Goal: Task Accomplishment & Management: Manage account settings

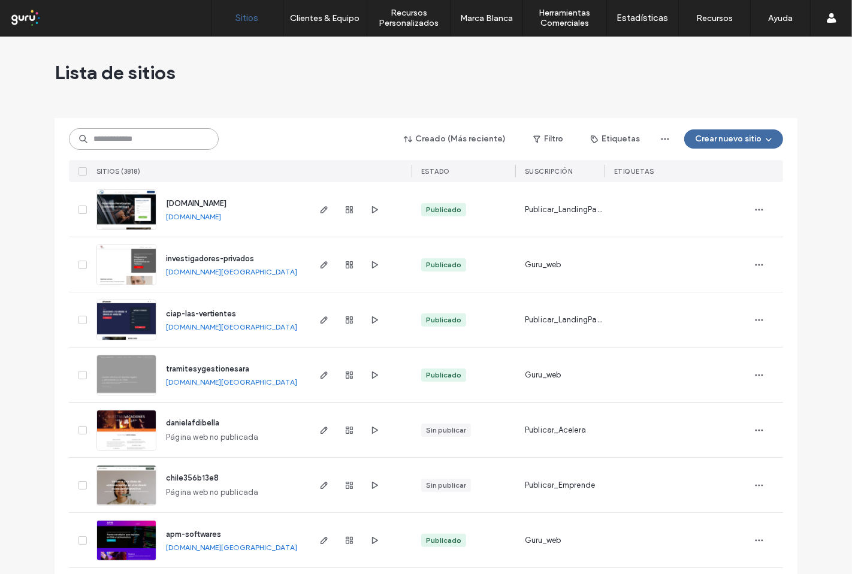
click at [140, 142] on input at bounding box center [144, 139] width 150 height 22
paste input "**********"
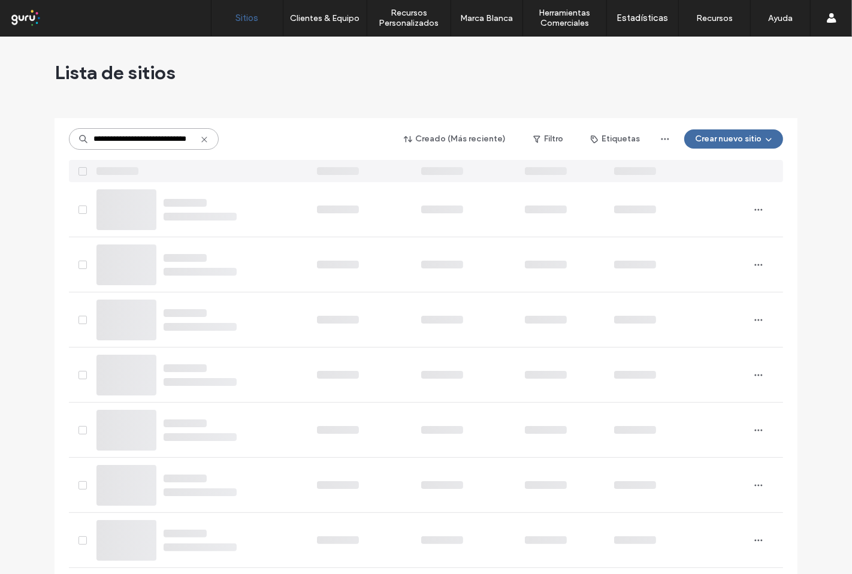
type input "**********"
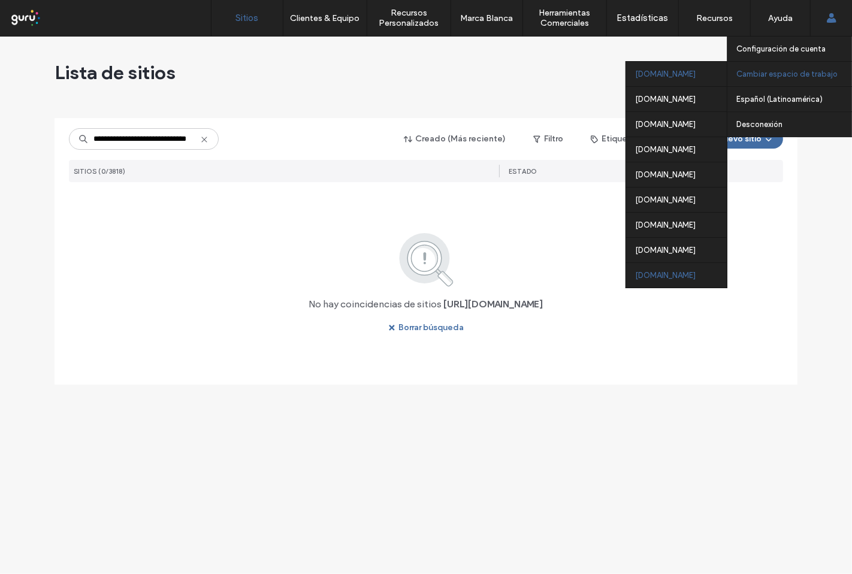
click at [671, 276] on div "argentina.publicar.guru" at bounding box center [676, 274] width 101 height 25
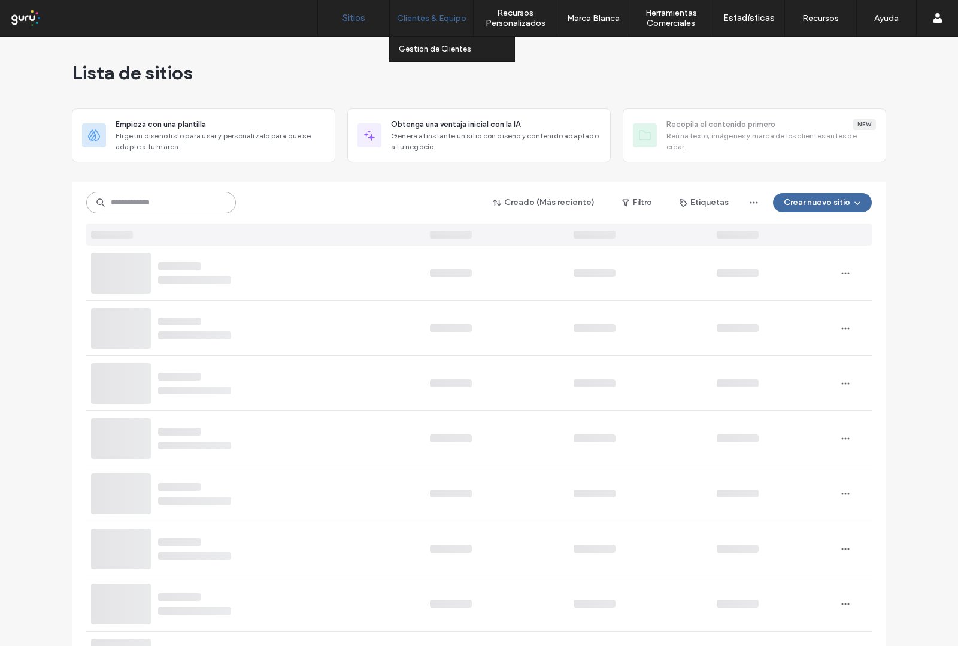
click at [142, 205] on input at bounding box center [161, 203] width 150 height 22
paste input "**********"
type input "**********"
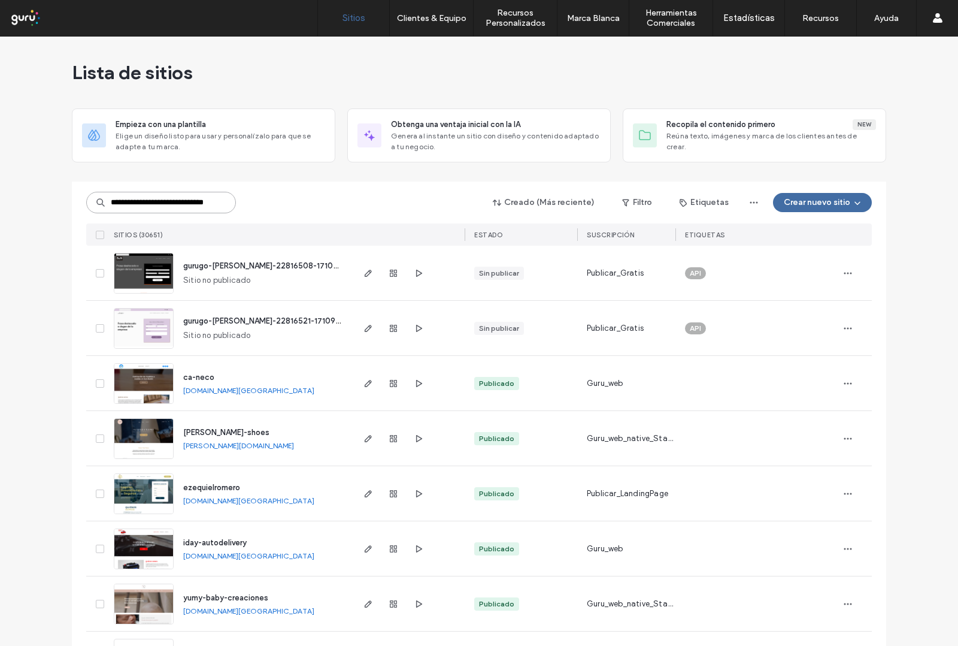
scroll to position [0, 22]
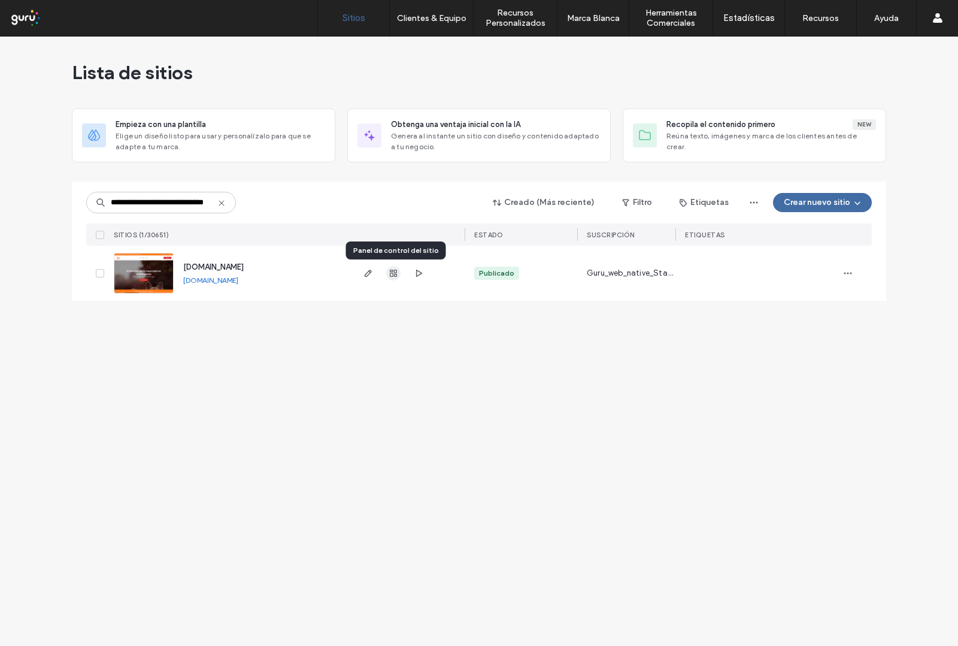
click at [390, 278] on span "button" at bounding box center [393, 273] width 14 height 14
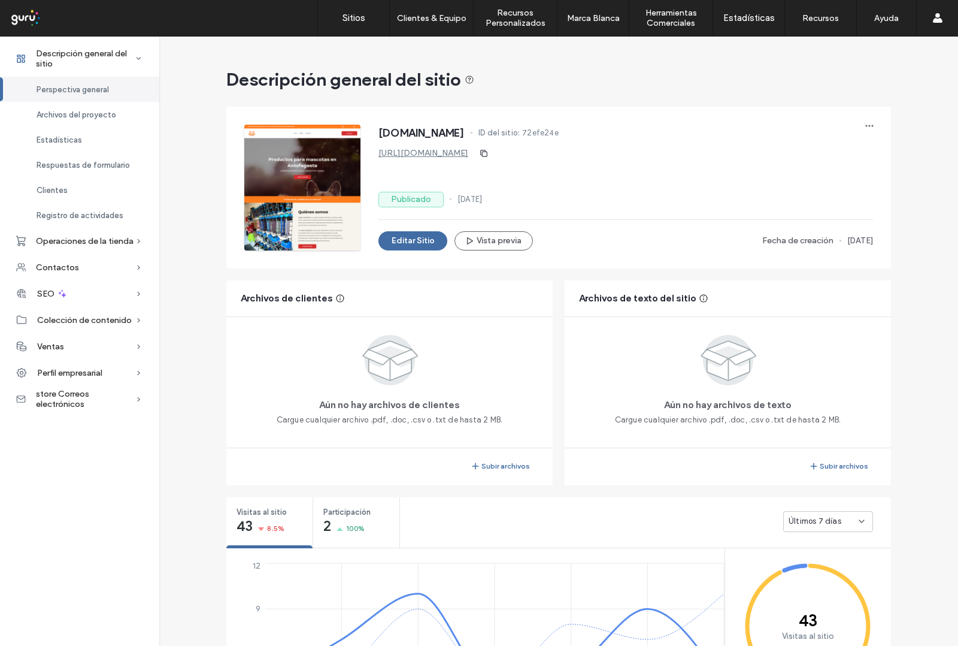
scroll to position [150, 0]
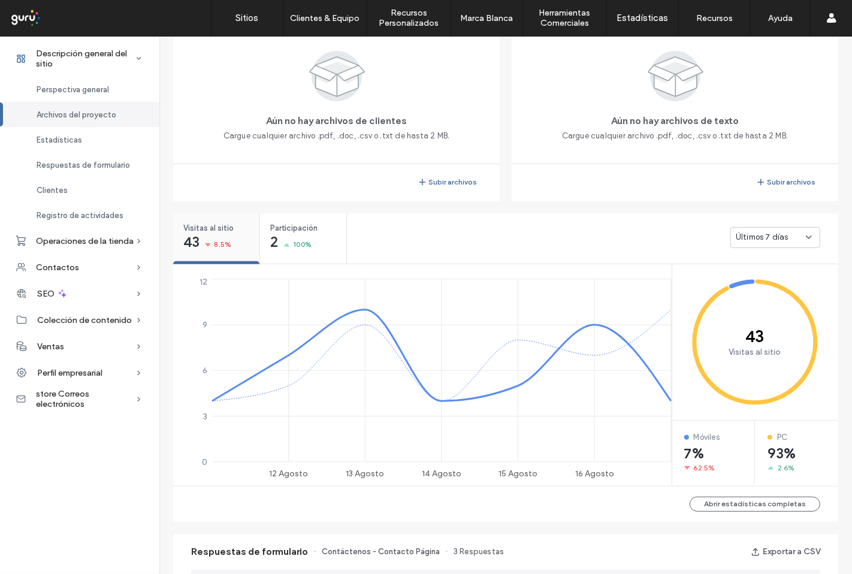
scroll to position [301, 0]
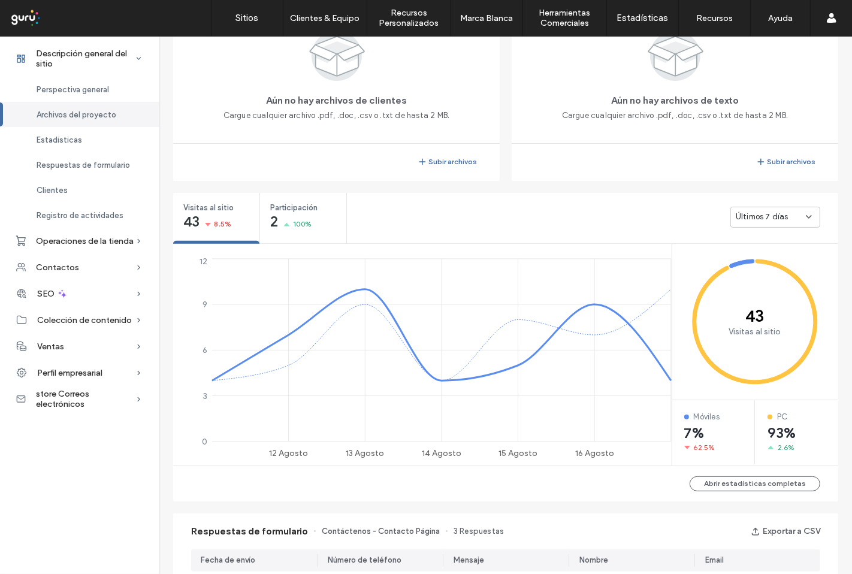
click at [768, 222] on span "Últimos 7 días" at bounding box center [761, 217] width 53 height 12
click at [780, 284] on span "Últimos 30 días" at bounding box center [759, 280] width 57 height 12
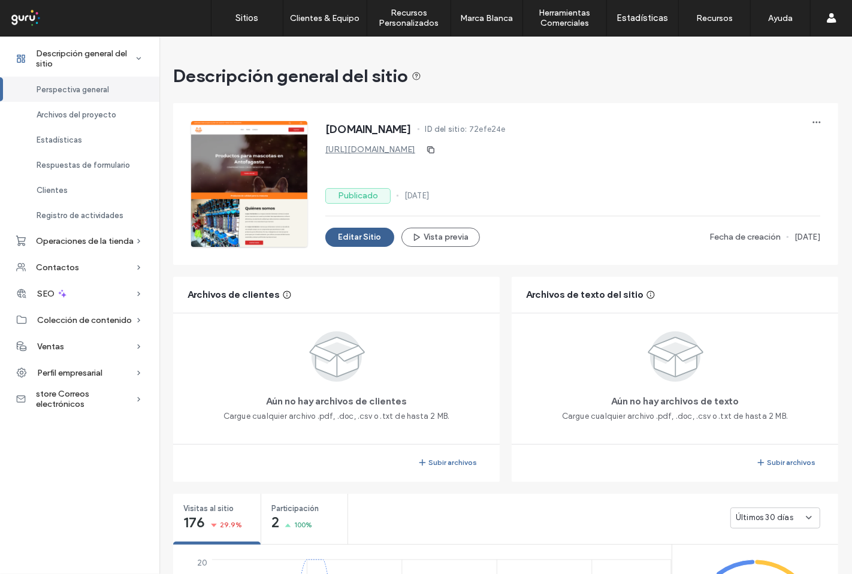
click at [359, 240] on button "Editar Sitio" at bounding box center [359, 237] width 69 height 19
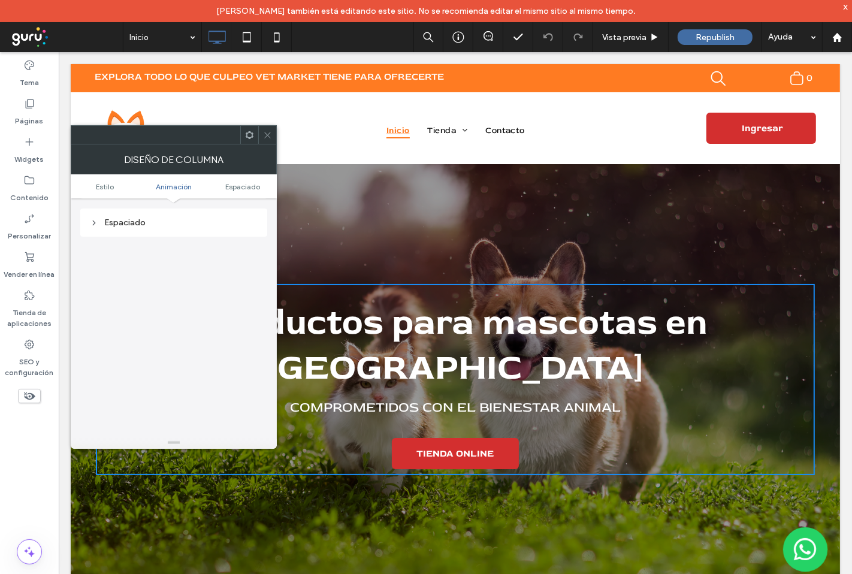
click at [267, 137] on icon at bounding box center [267, 135] width 9 height 9
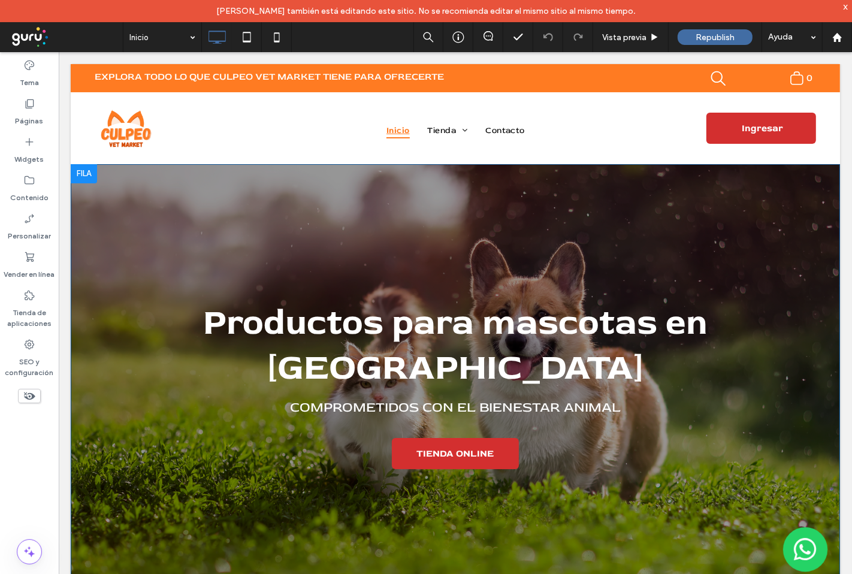
click at [228, 220] on div "Productos para mascotas en Antofagasta Comprometidos con el bienestar animal TI…" at bounding box center [454, 378] width 769 height 431
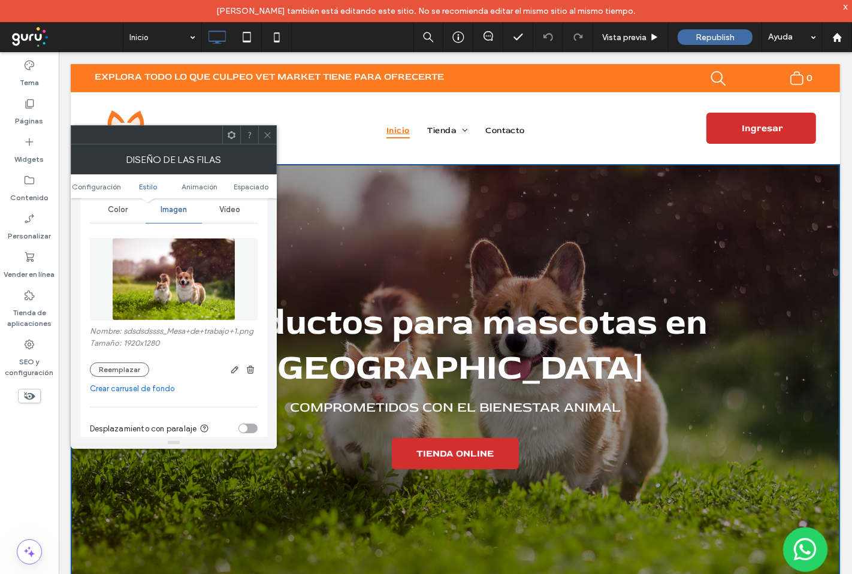
scroll to position [199, 0]
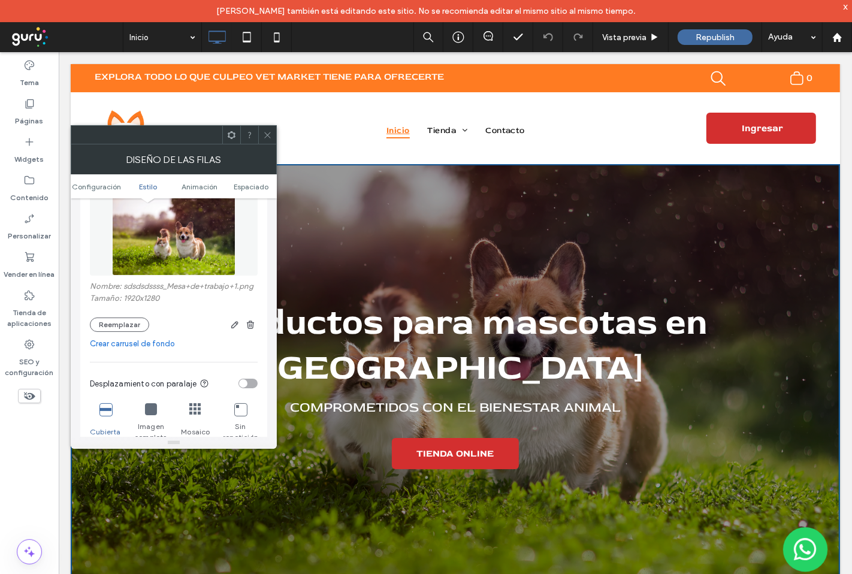
click at [267, 137] on icon at bounding box center [267, 135] width 9 height 9
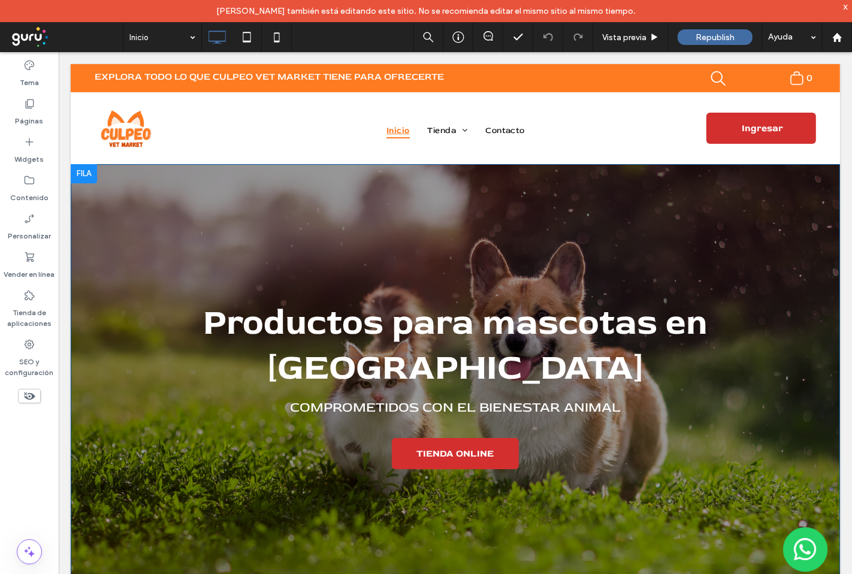
click at [210, 194] on div "Productos para mascotas en Antofagasta Comprometidos con el bienestar animal TI…" at bounding box center [454, 378] width 769 height 431
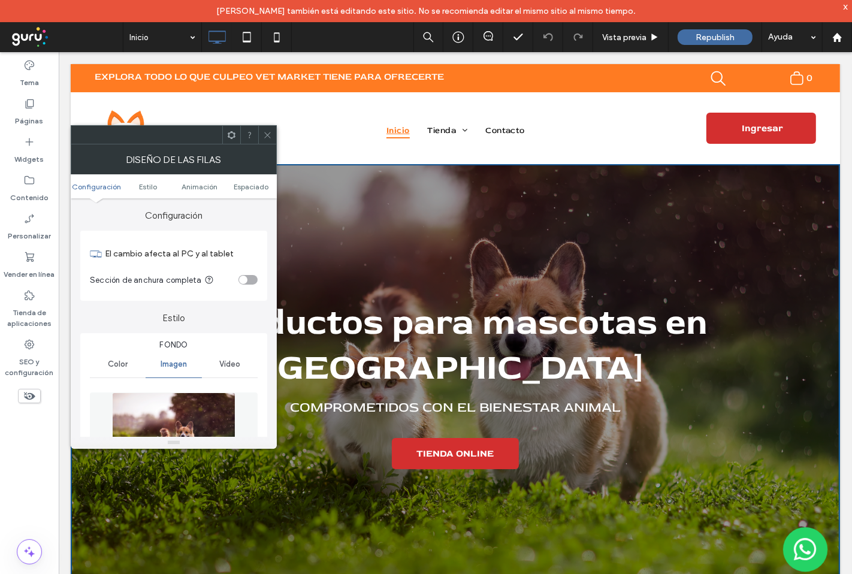
click at [268, 136] on use at bounding box center [267, 135] width 6 height 6
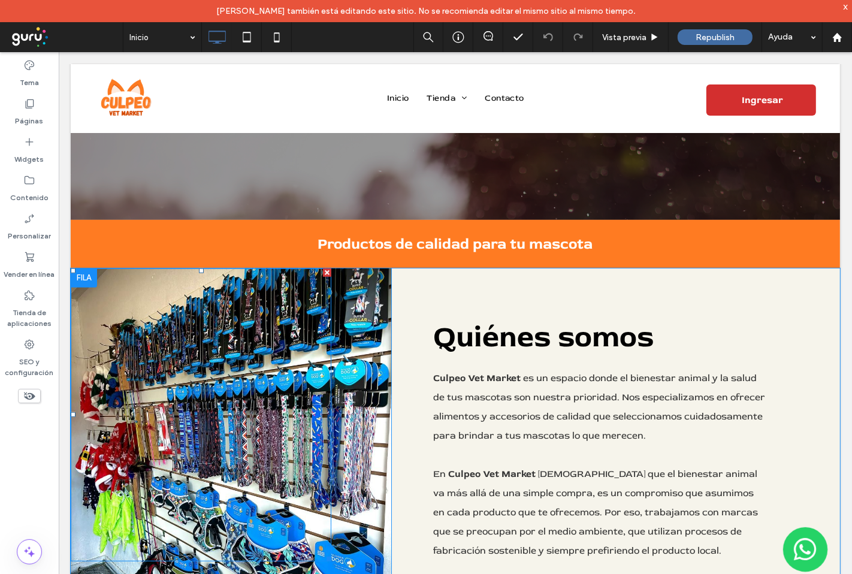
scroll to position [399, 0]
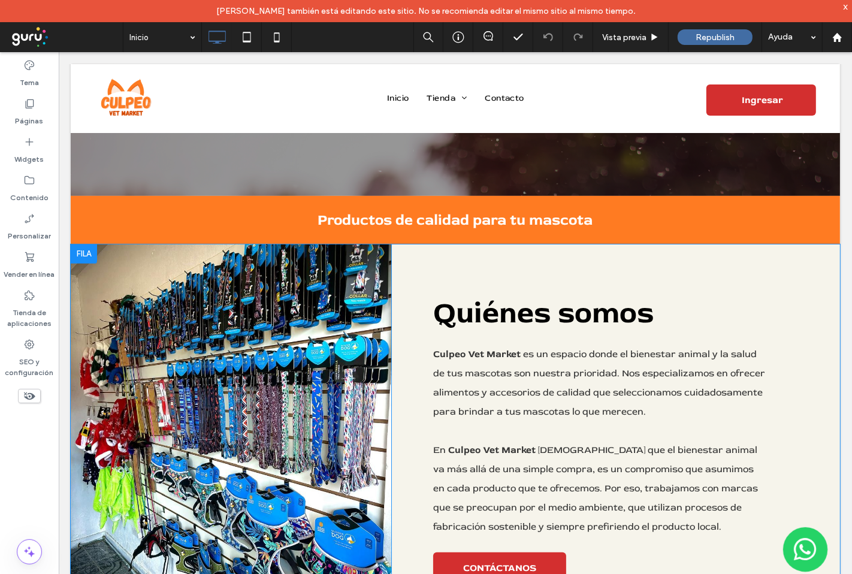
click at [374, 253] on div "Click To Paste" at bounding box center [230, 437] width 320 height 387
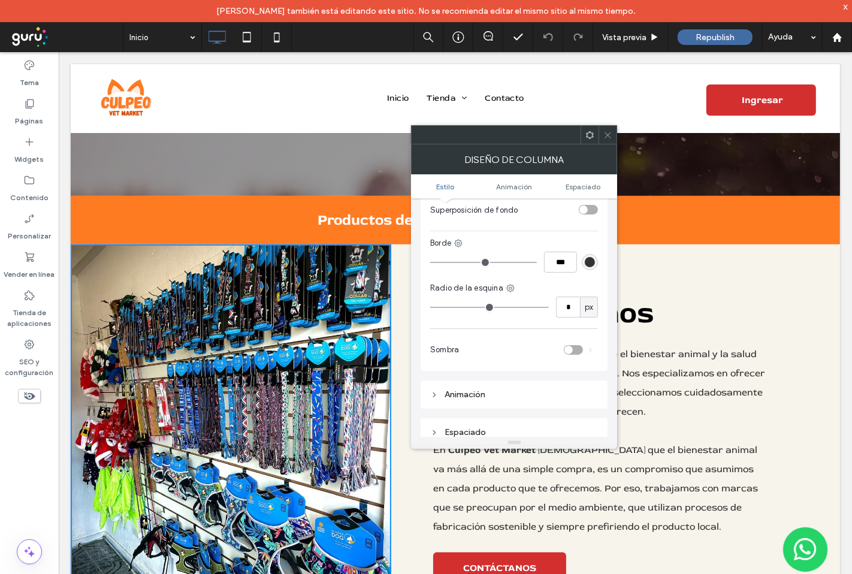
scroll to position [465, 0]
click at [611, 133] on icon at bounding box center [607, 135] width 9 height 9
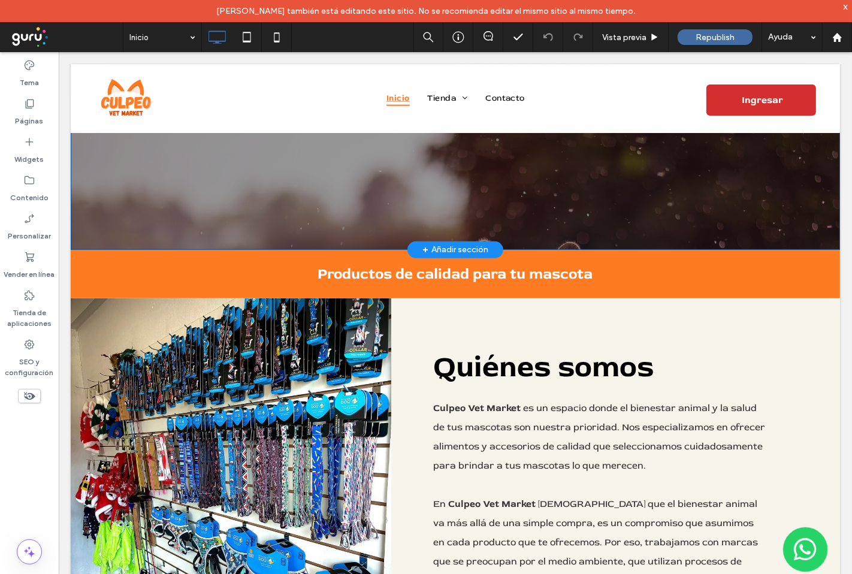
scroll to position [399, 0]
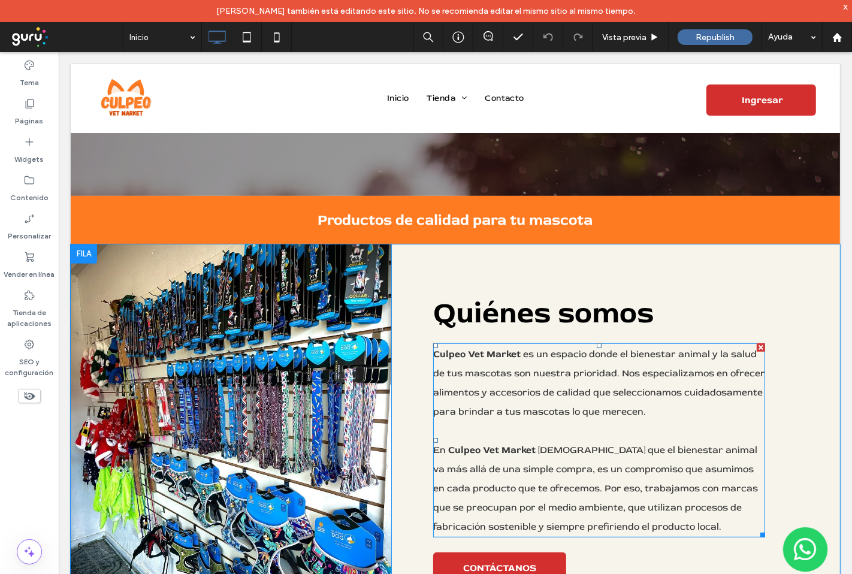
click at [477, 376] on span "es un espacio donde el bienestar animal y la salud de tus mascotas son nuestra …" at bounding box center [598, 381] width 332 height 69
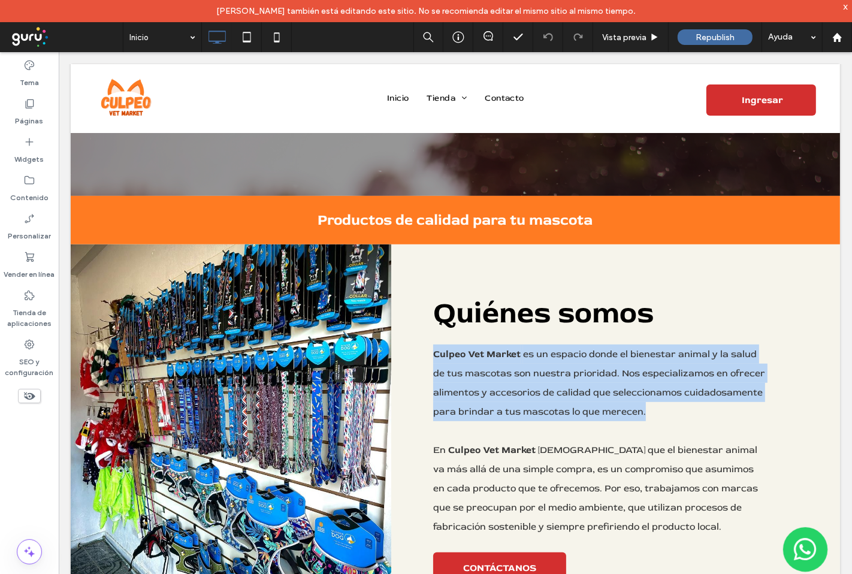
click at [477, 376] on span "es un espacio donde el bienestar animal y la salud de tus mascotas son nuestra …" at bounding box center [598, 381] width 332 height 69
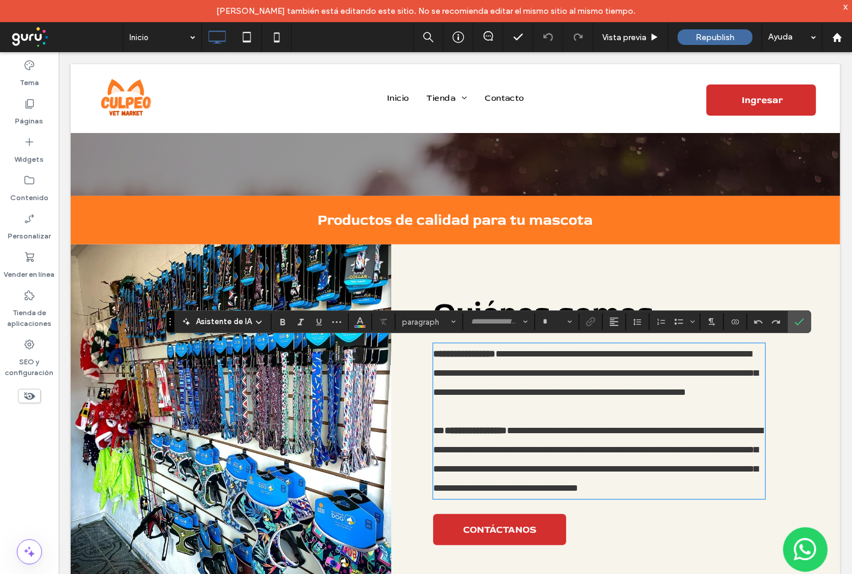
type input "********"
type input "**"
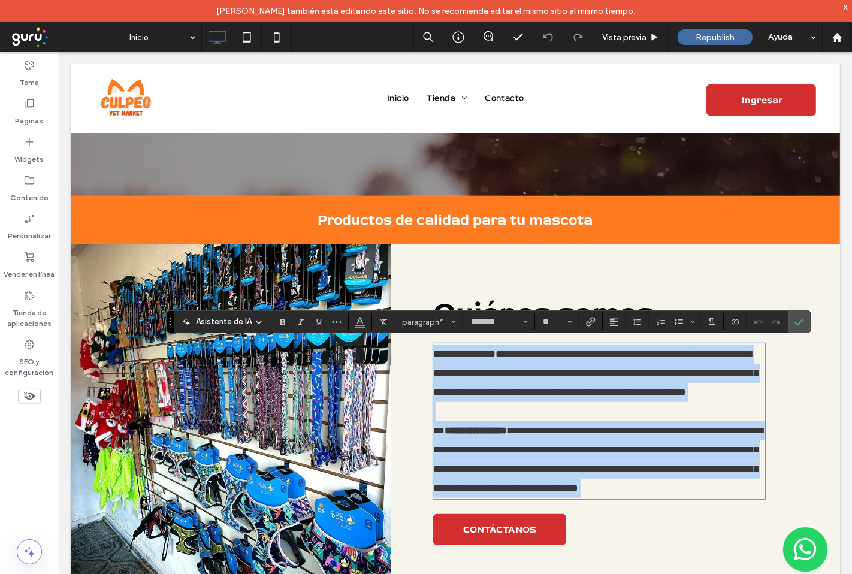
click at [489, 386] on span "**********" at bounding box center [594, 372] width 325 height 47
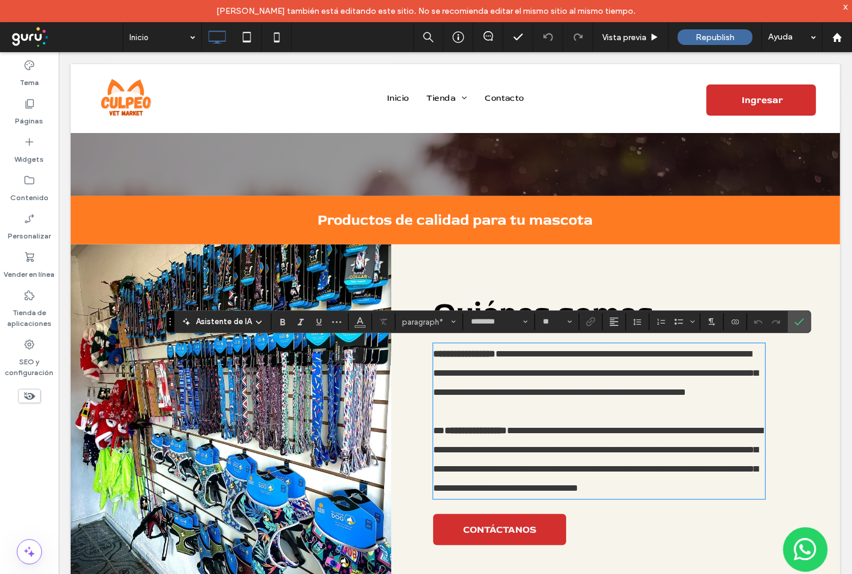
click at [486, 401] on p "**********" at bounding box center [598, 372] width 332 height 57
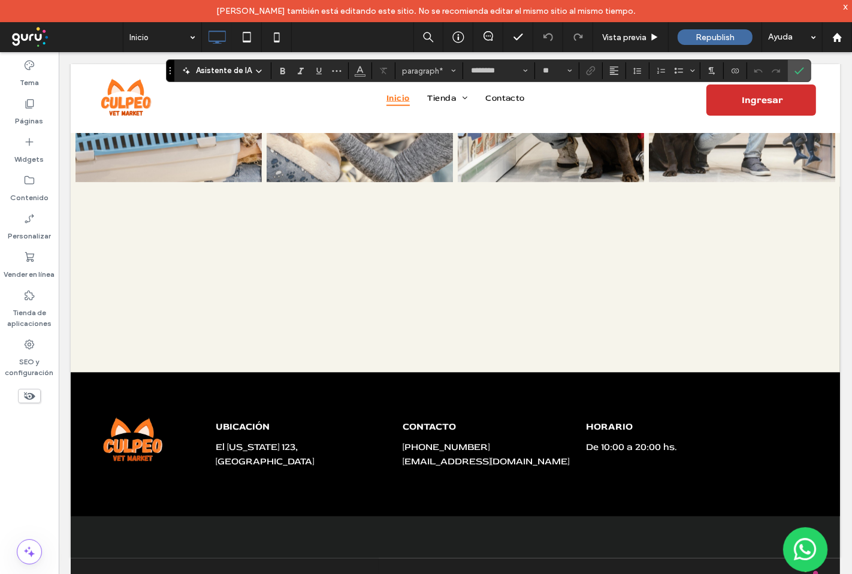
scroll to position [1530, 0]
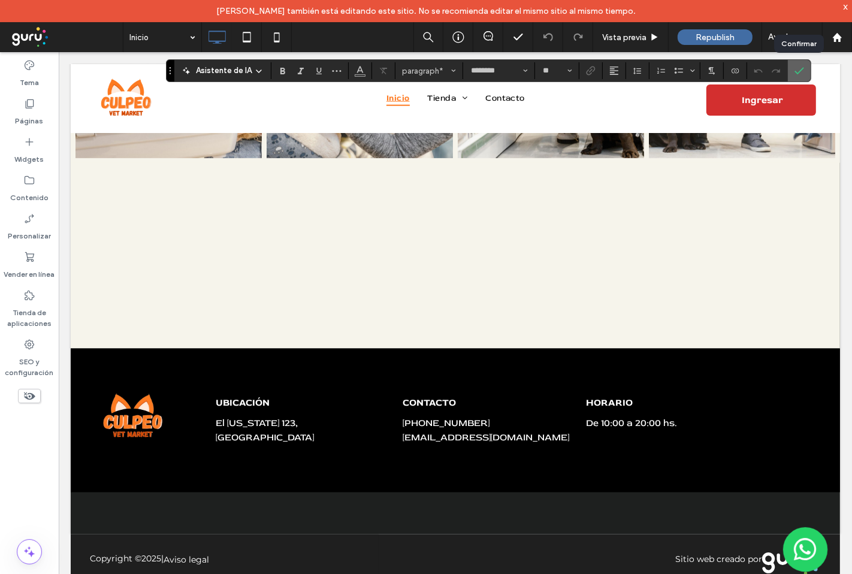
drag, startPoint x: 804, startPoint y: 78, endPoint x: 746, endPoint y: 25, distance: 78.8
click at [804, 78] on label "Confirmar" at bounding box center [799, 71] width 18 height 22
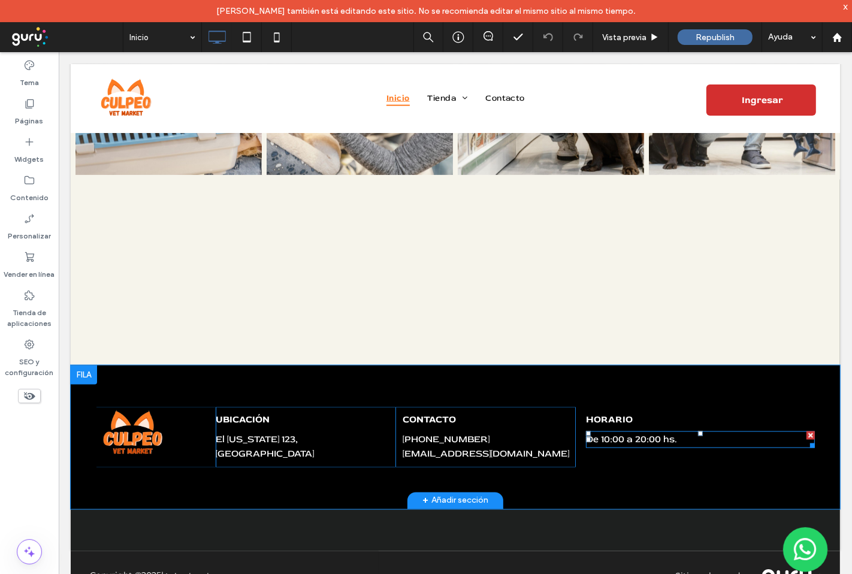
click at [632, 433] on span "De 10:00 a 20:00 hs." at bounding box center [630, 439] width 91 height 12
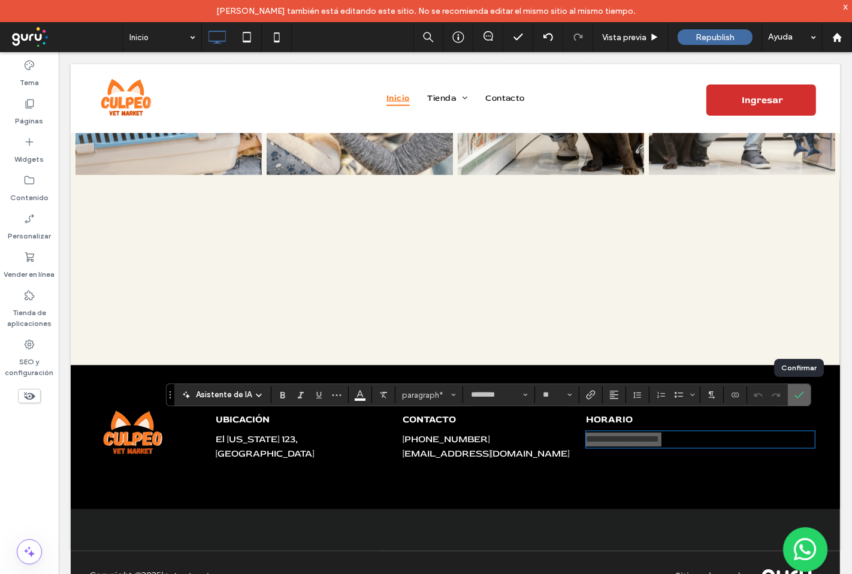
click at [800, 398] on icon "Confirmar" at bounding box center [799, 395] width 10 height 10
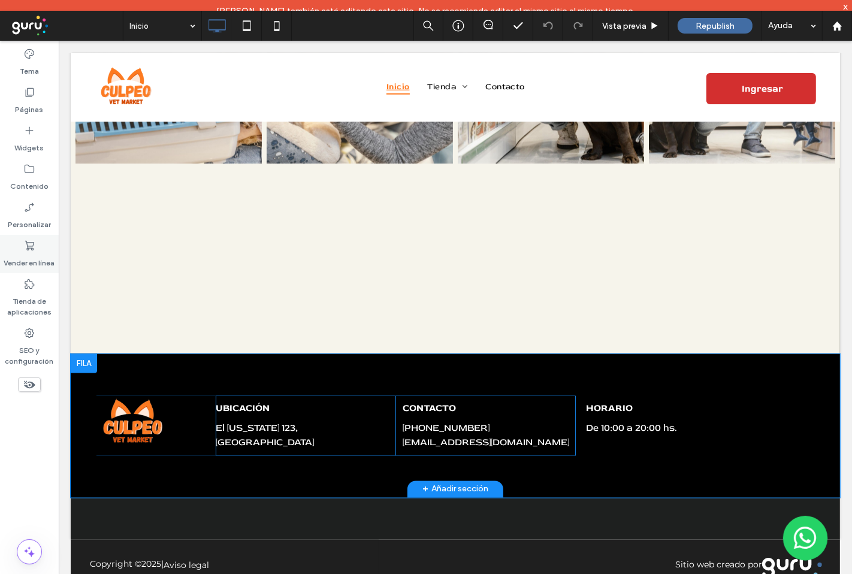
click at [32, 252] on label "Vender en línea" at bounding box center [29, 260] width 51 height 17
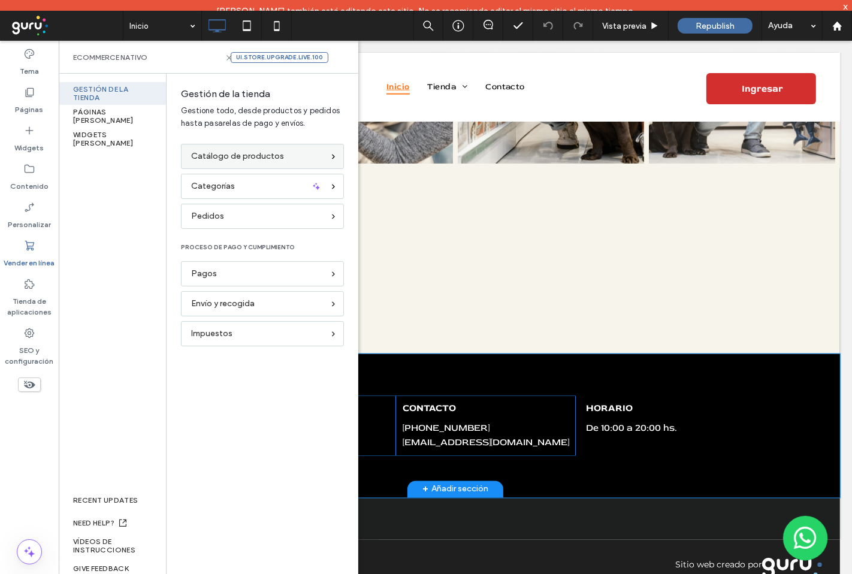
click at [284, 153] on div "Catálogo de productos" at bounding box center [257, 156] width 132 height 13
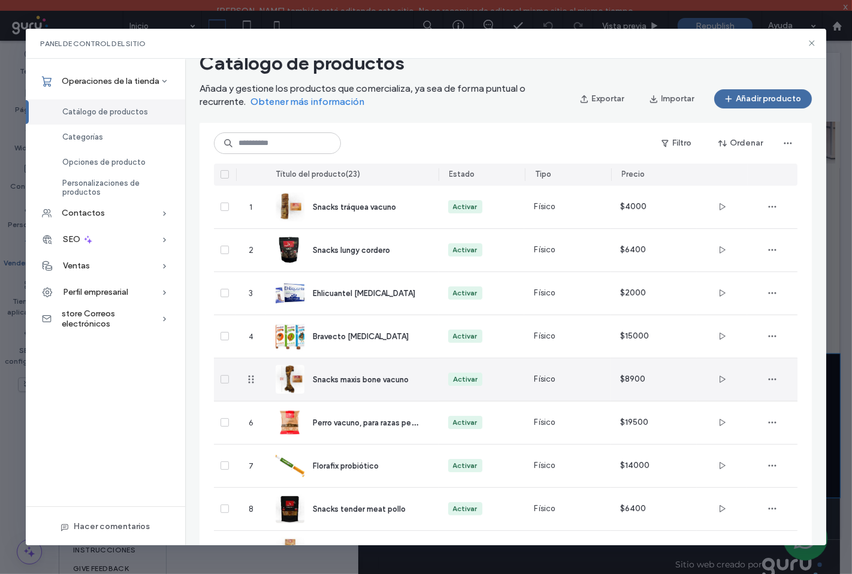
scroll to position [0, 0]
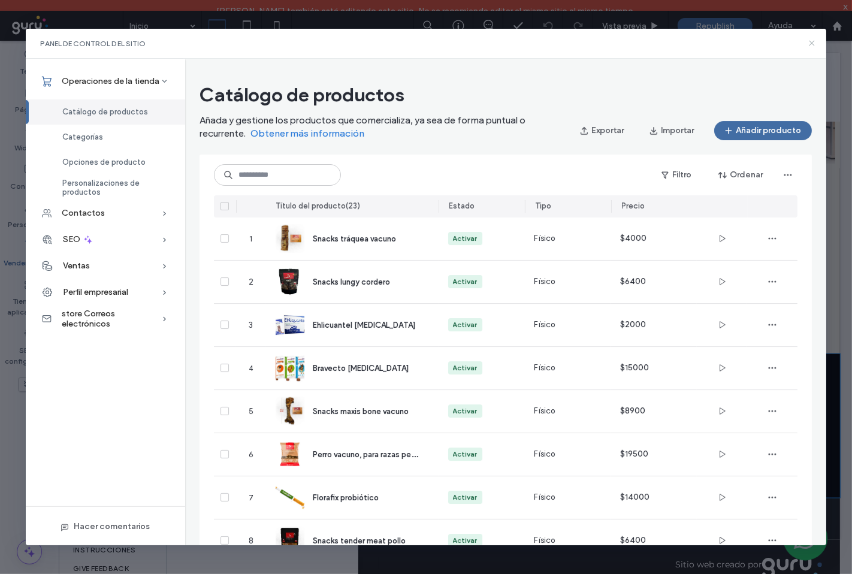
click at [812, 46] on icon at bounding box center [812, 43] width 10 height 10
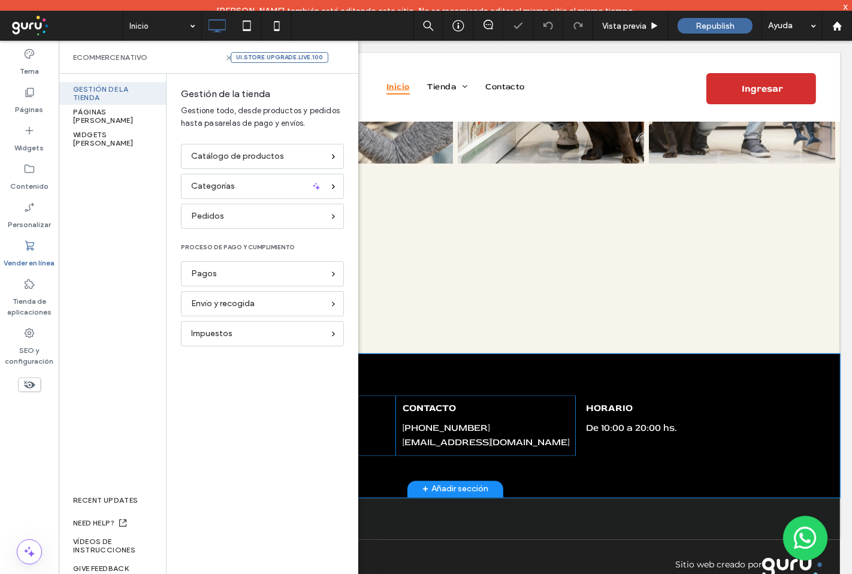
click at [31, 254] on label "Vender en línea" at bounding box center [29, 260] width 51 height 17
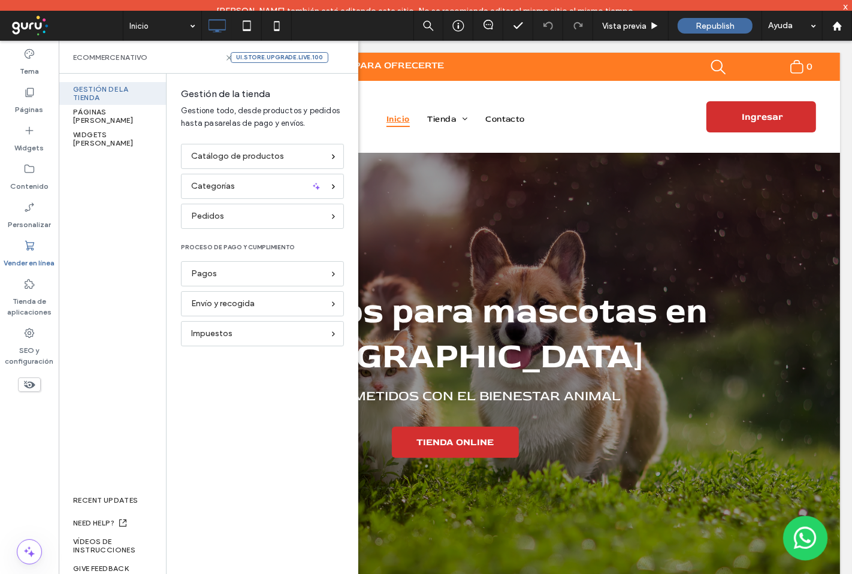
click at [111, 272] on div "Gestión de la tienda PÁGINAS DE TIENDA WIDGETS DE TIENDA RECENT UPDATES NEED HE…" at bounding box center [113, 329] width 108 height 511
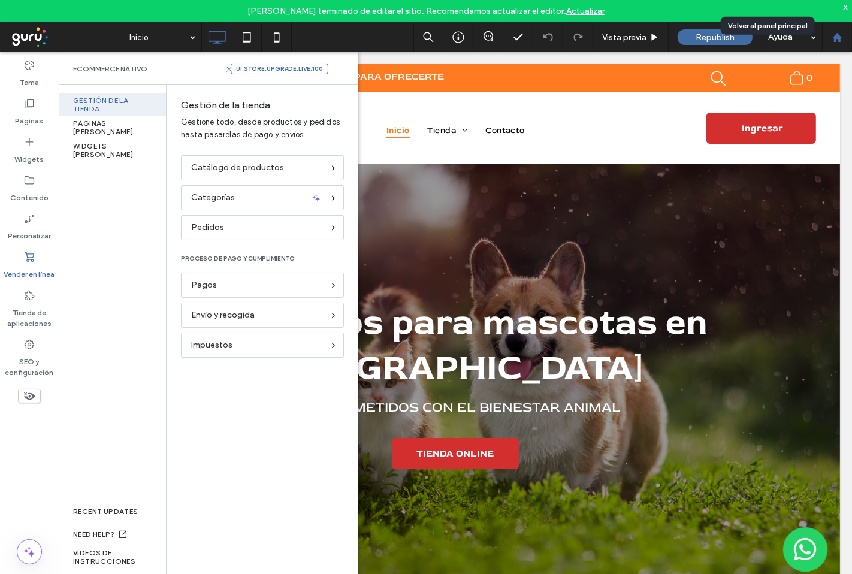
click at [837, 43] on div at bounding box center [837, 37] width 30 height 30
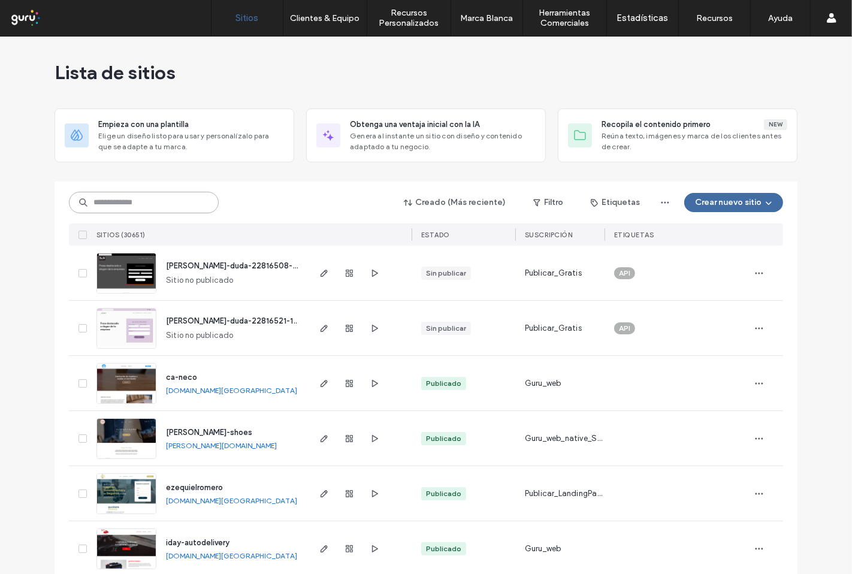
click at [163, 206] on input at bounding box center [144, 203] width 150 height 22
paste input "**********"
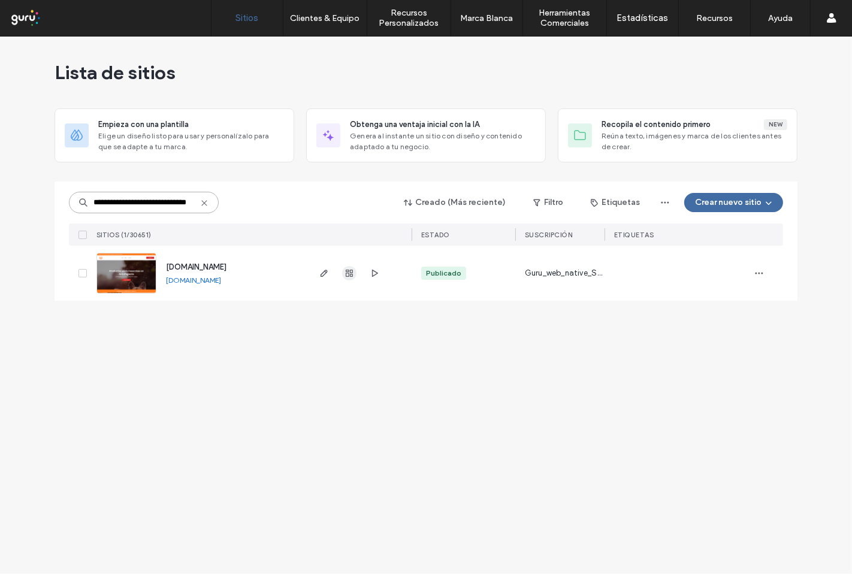
type input "**********"
click at [345, 271] on icon "button" at bounding box center [349, 273] width 10 height 10
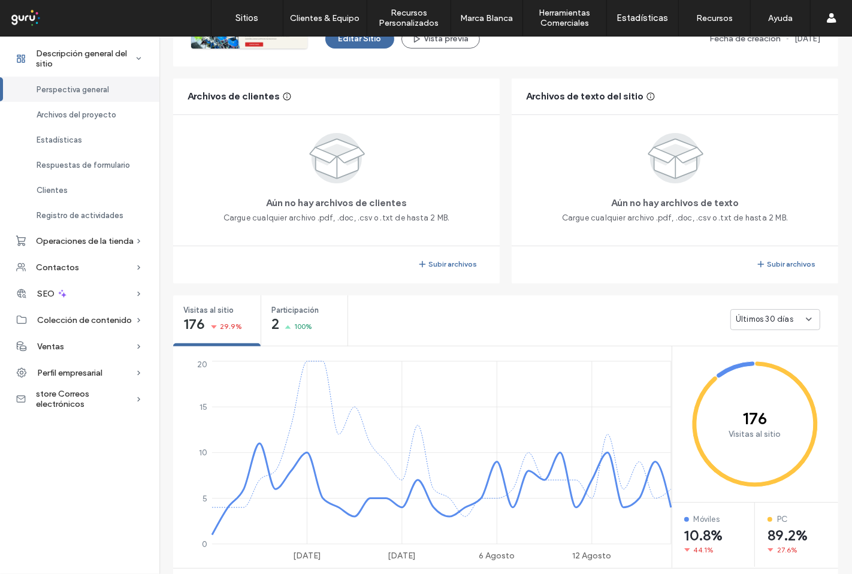
scroll to position [199, 0]
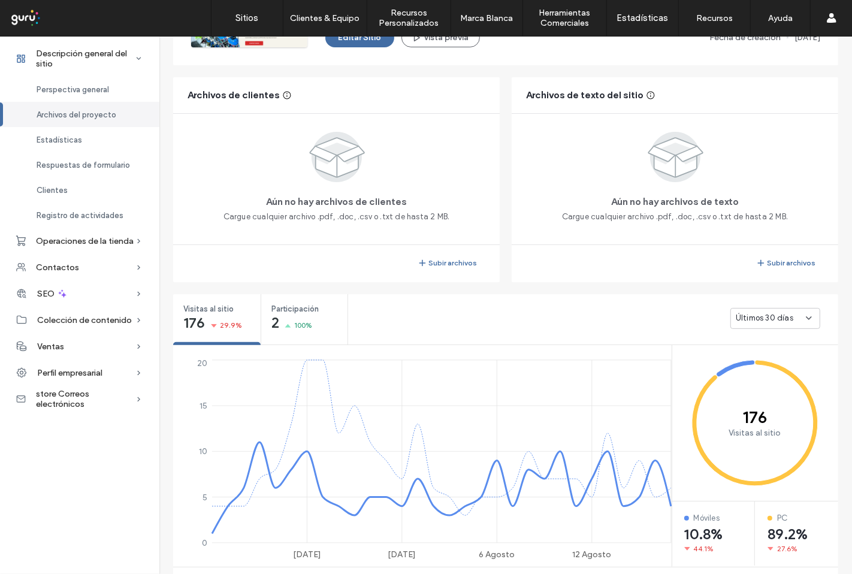
scroll to position [1004, 0]
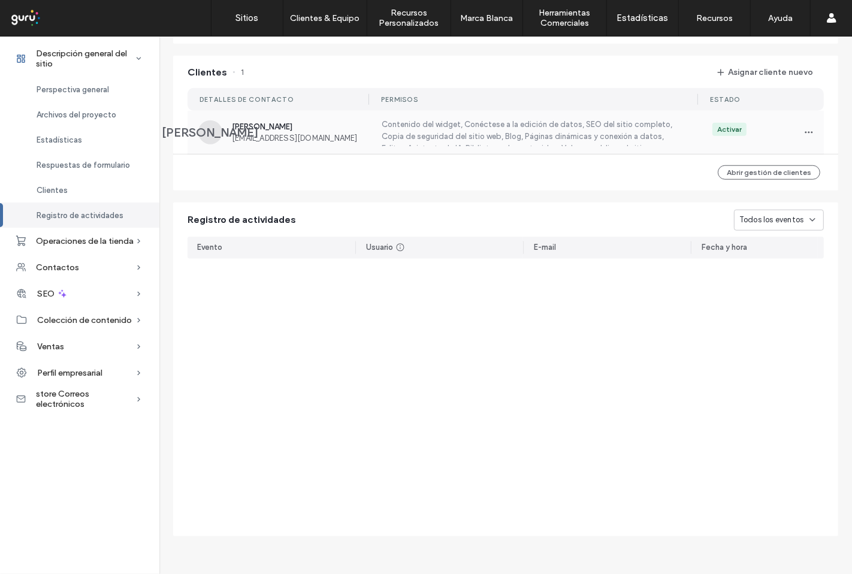
scroll to position [599, 0]
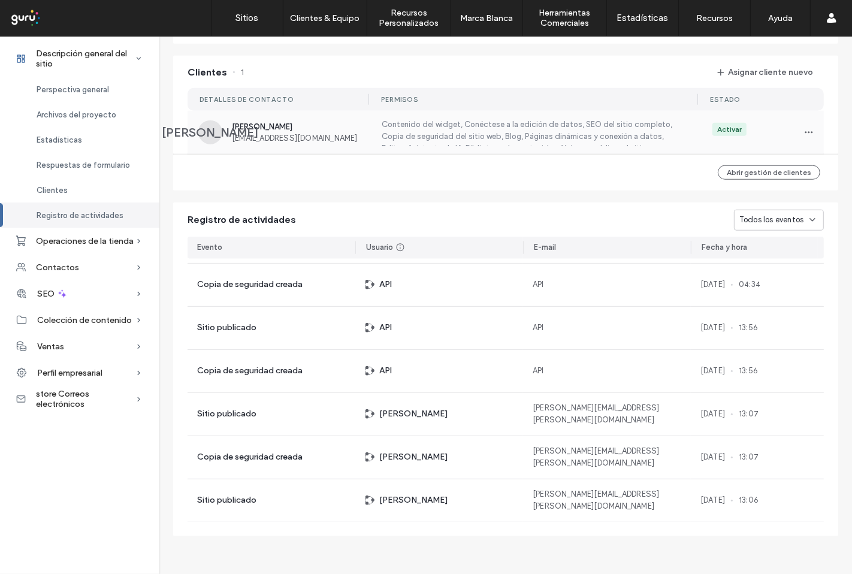
click at [275, 134] on span "vetmarketspa@gmail.com" at bounding box center [299, 138] width 135 height 9
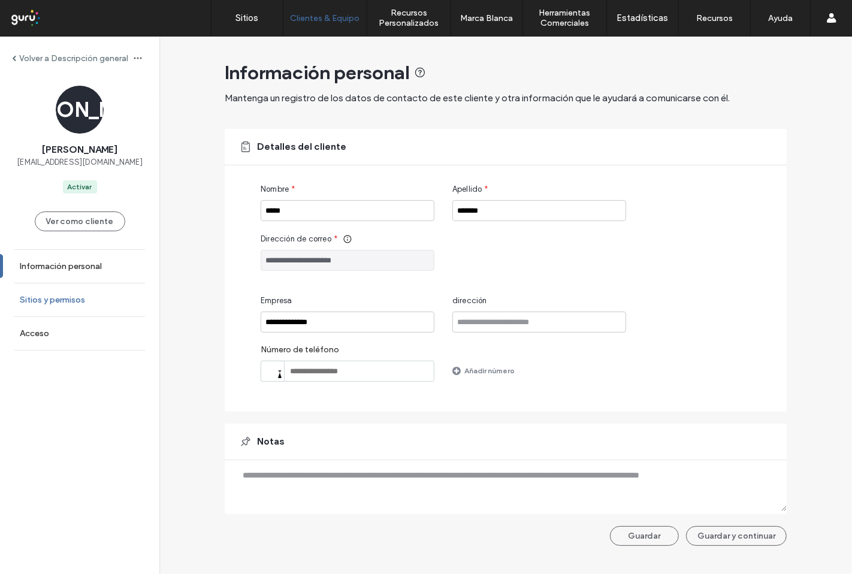
click at [40, 307] on link "Sitios y permisos" at bounding box center [79, 299] width 159 height 33
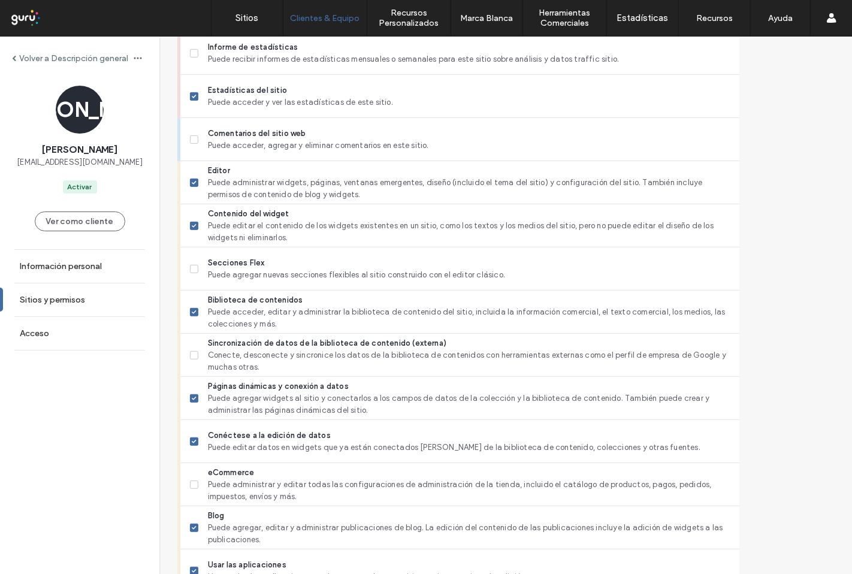
scroll to position [399, 0]
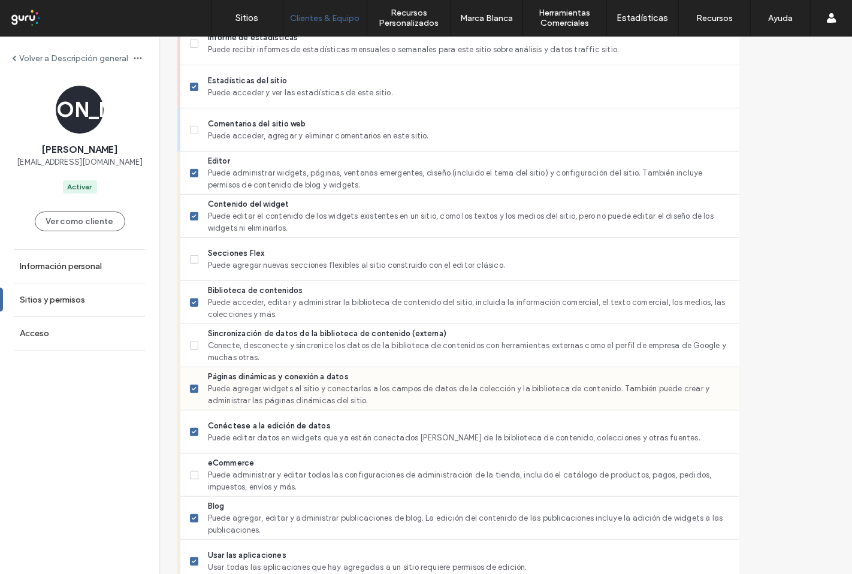
drag, startPoint x: 219, startPoint y: 464, endPoint x: 226, endPoint y: 401, distance: 63.4
click at [220, 460] on div "eCommerce Puede administrar y editar todas las configuraciones de administració…" at bounding box center [459, 474] width 559 height 43
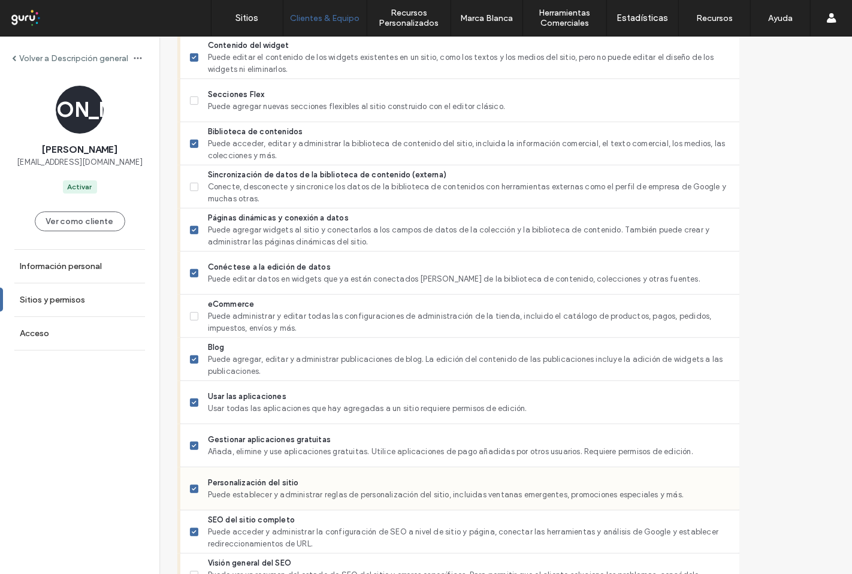
scroll to position [798, 0]
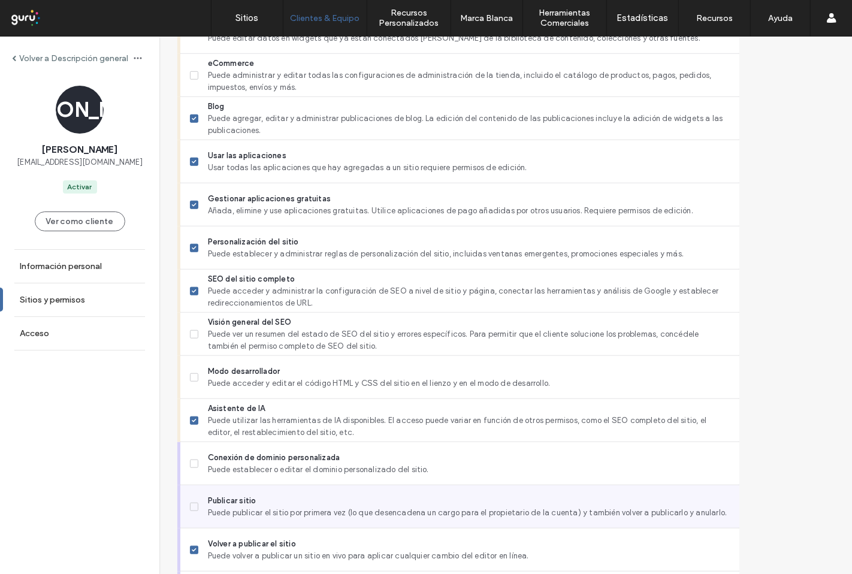
click at [196, 505] on icon at bounding box center [194, 507] width 5 height 4
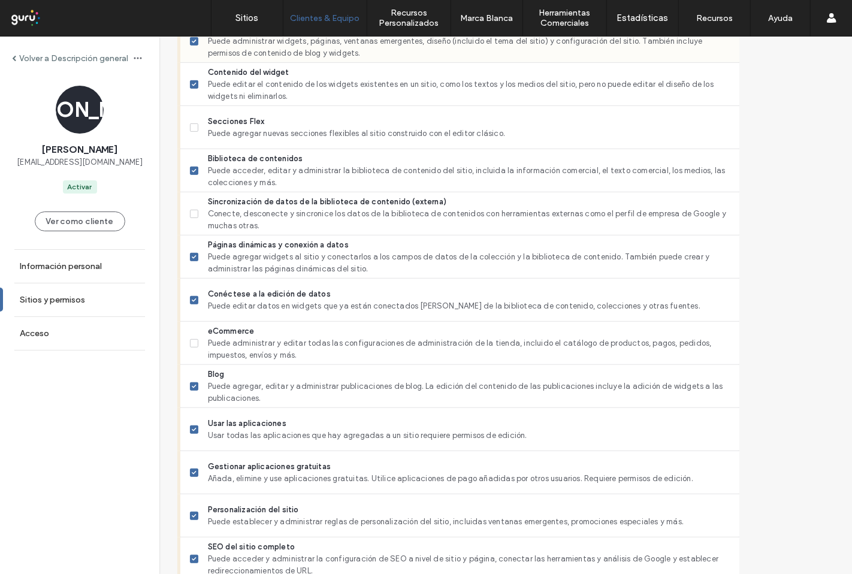
scroll to position [532, 0]
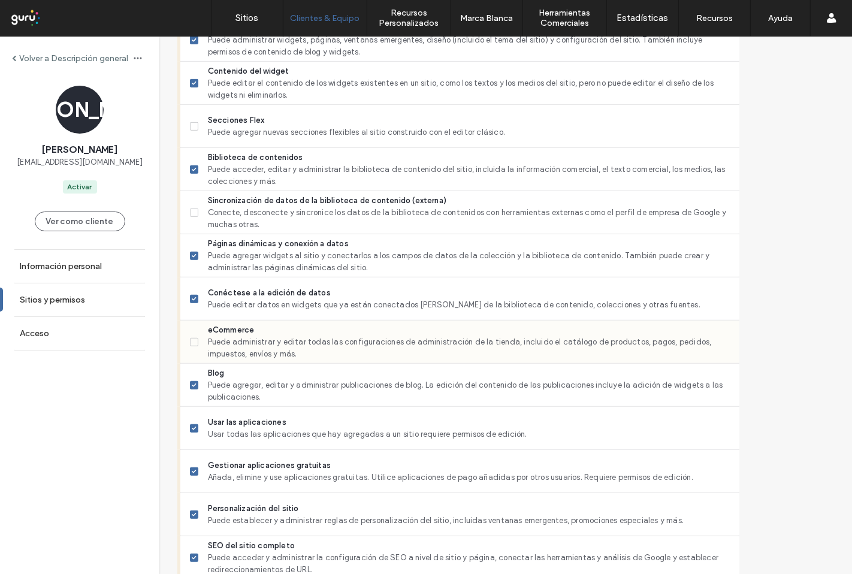
click at [196, 340] on icon at bounding box center [194, 342] width 5 height 4
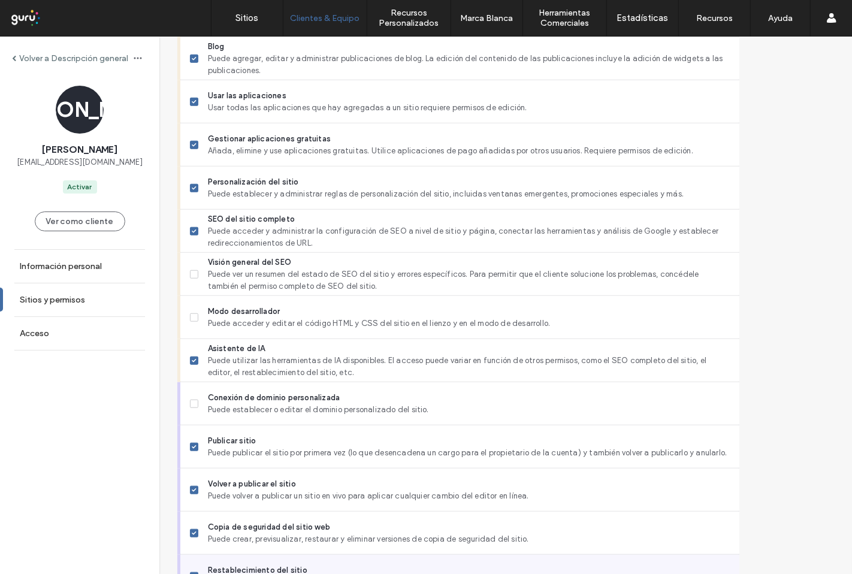
scroll to position [925, 0]
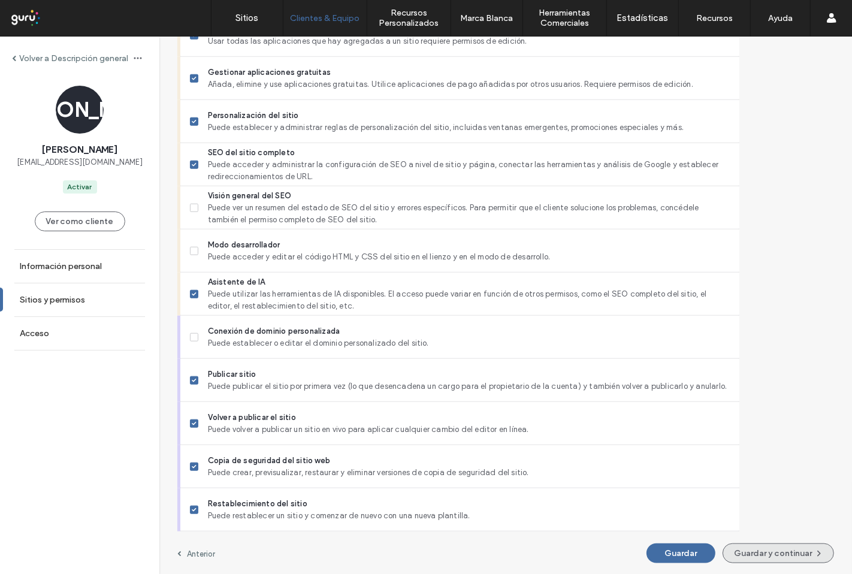
click at [723, 554] on button "Guardar y continuar" at bounding box center [777, 553] width 111 height 20
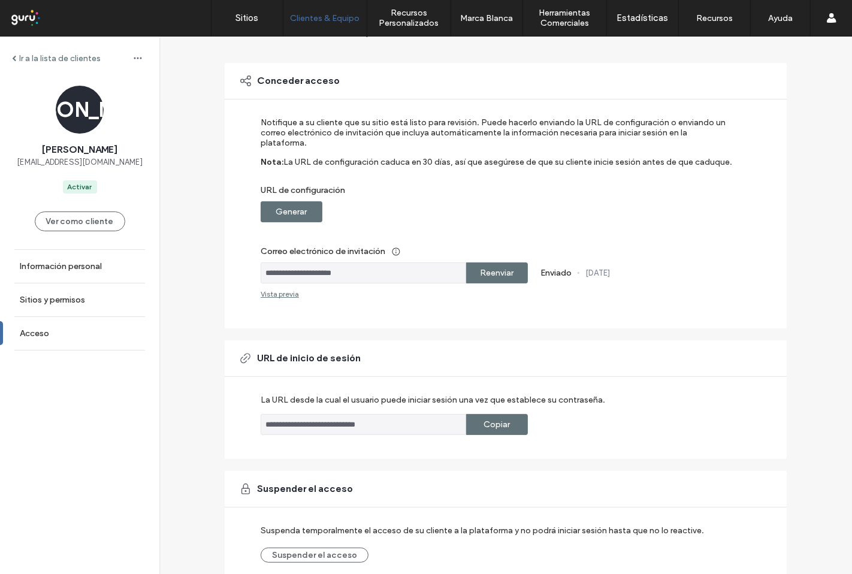
scroll to position [110, 0]
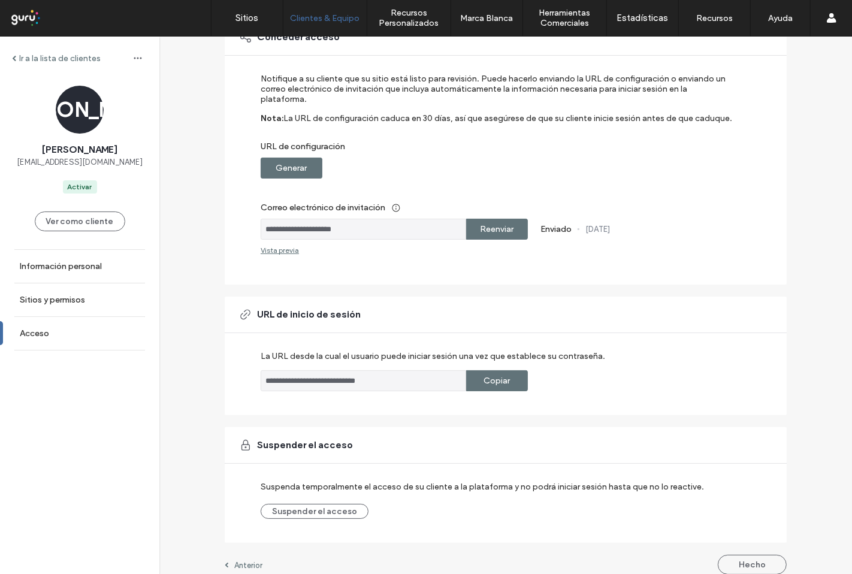
click at [762, 541] on div "**********" at bounding box center [506, 256] width 562 height 659
click at [759, 555] on button "Hecho" at bounding box center [751, 565] width 69 height 20
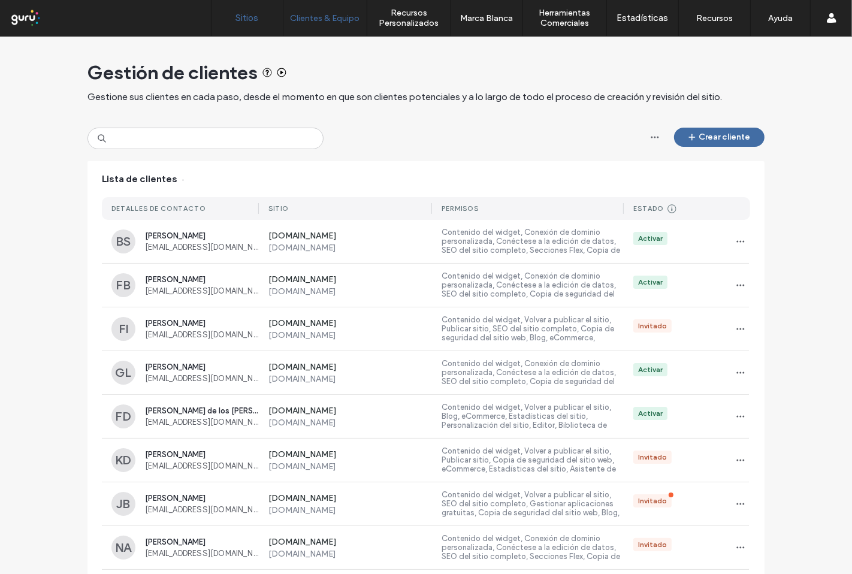
click at [252, 22] on label "Sitios" at bounding box center [247, 18] width 23 height 11
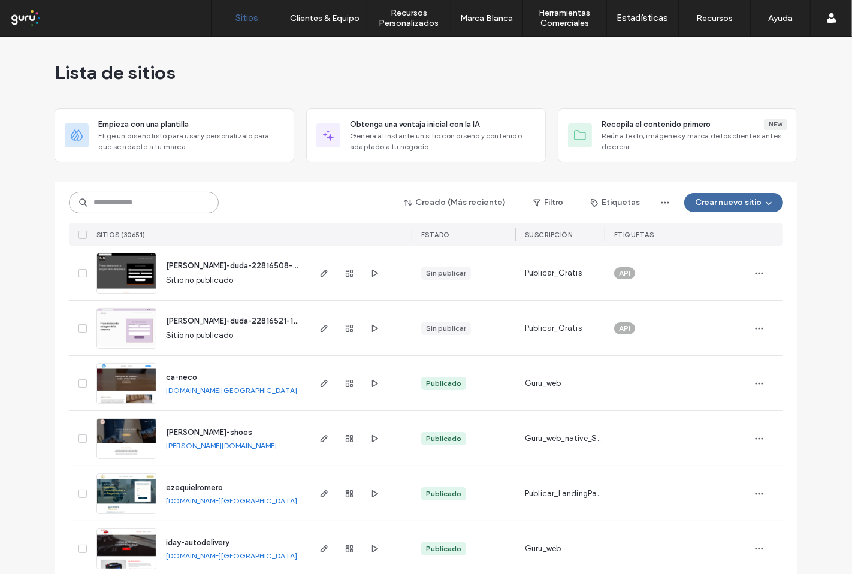
click at [129, 195] on input at bounding box center [144, 203] width 150 height 22
paste input "**********"
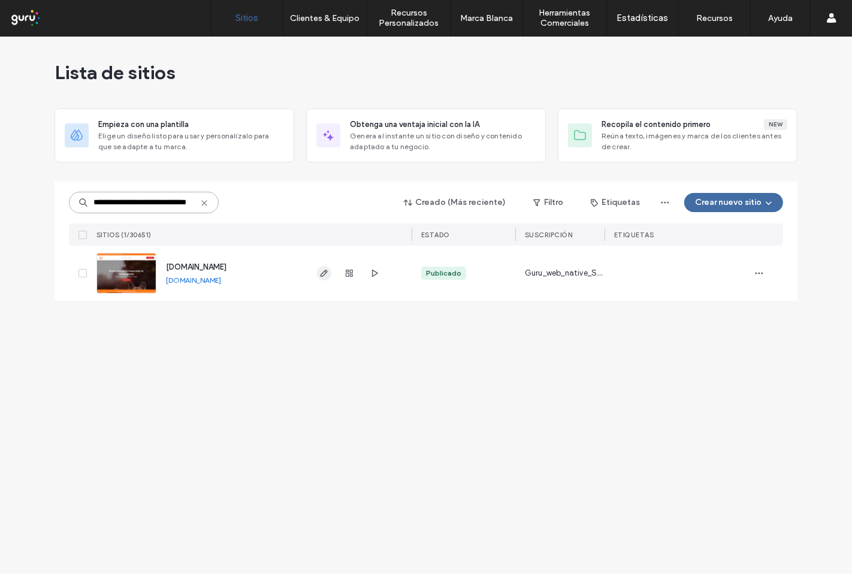
type input "**********"
click at [325, 274] on icon "button" at bounding box center [324, 273] width 10 height 10
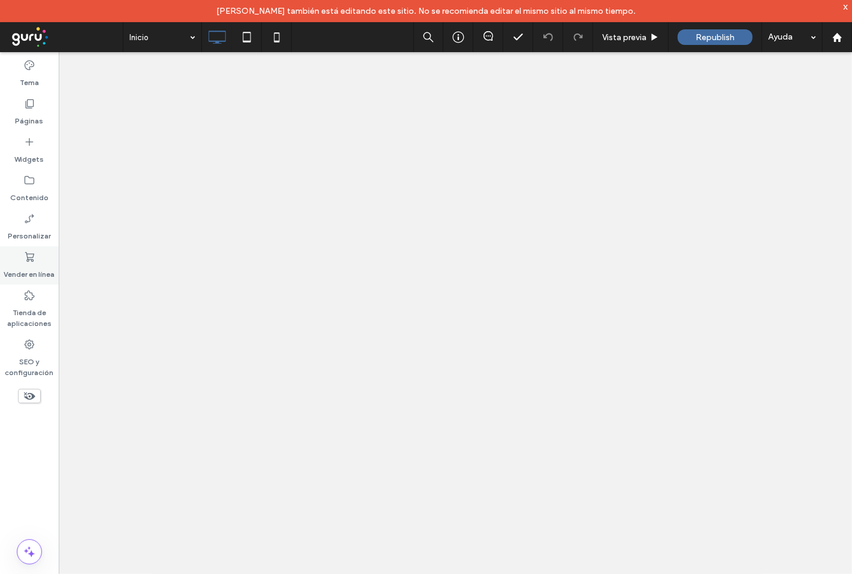
click at [31, 268] on label "Vender en línea" at bounding box center [29, 271] width 51 height 17
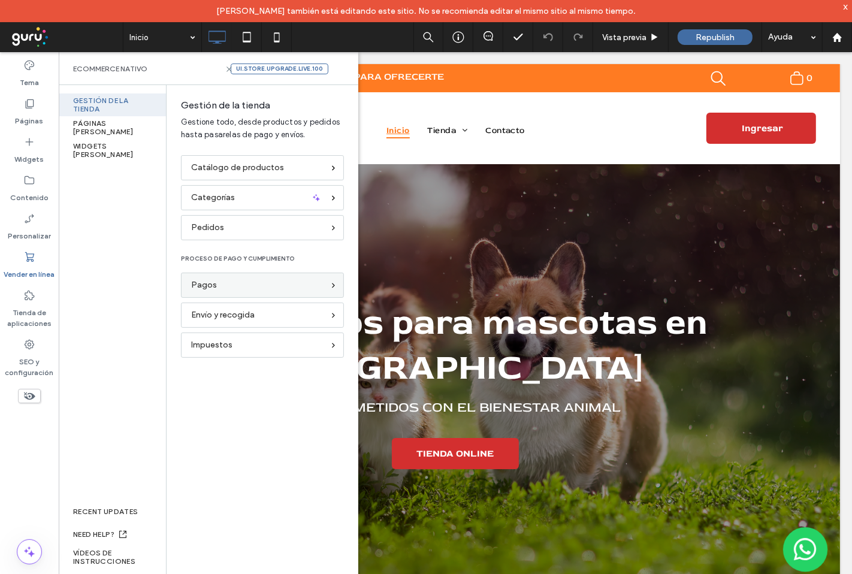
click at [232, 281] on div "Pagos" at bounding box center [257, 284] width 132 height 13
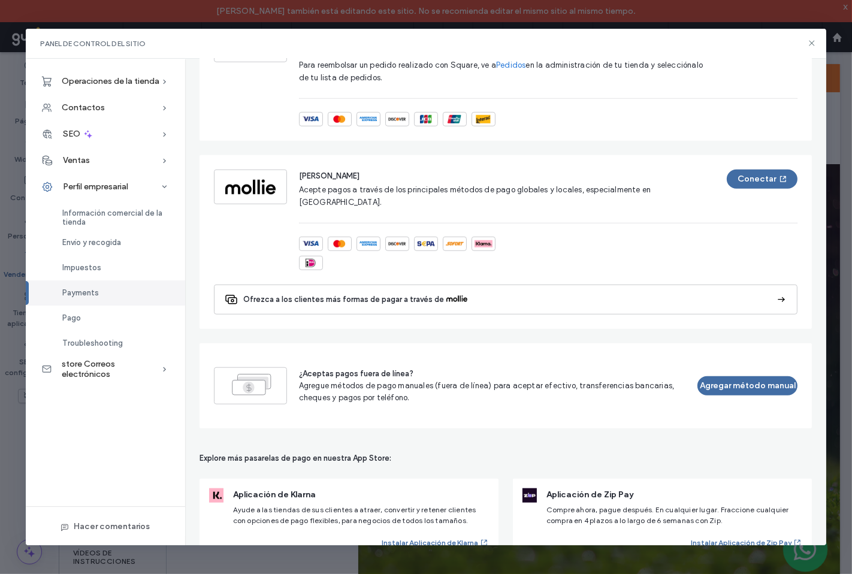
scroll to position [830, 0]
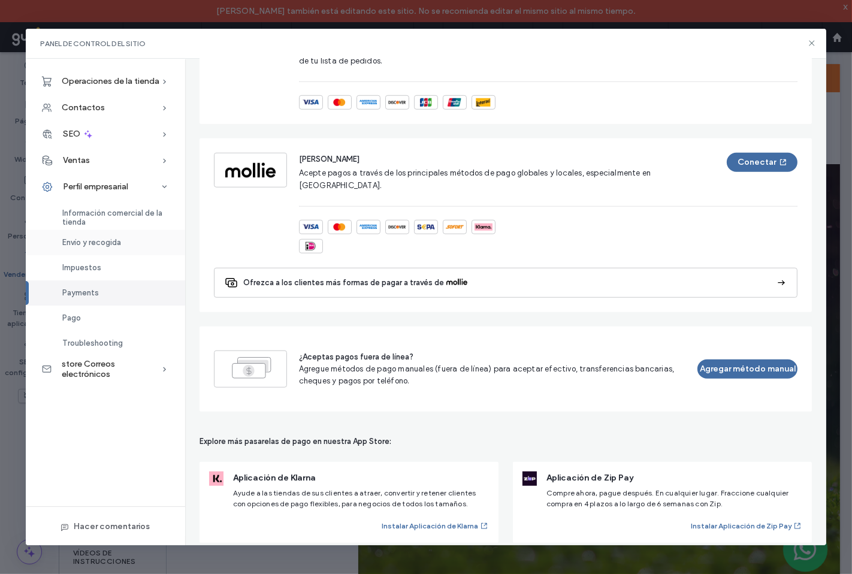
click at [98, 243] on span "Envío y recogida" at bounding box center [91, 242] width 59 height 9
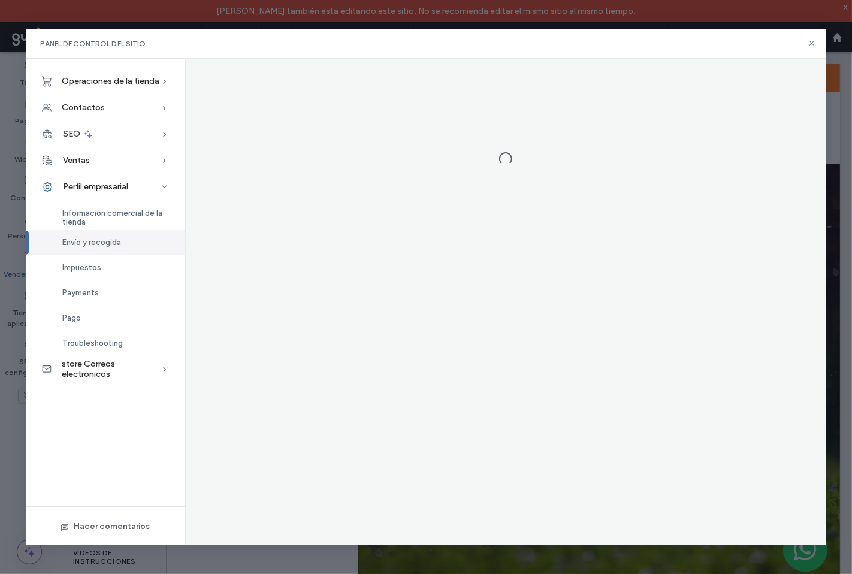
scroll to position [0, 0]
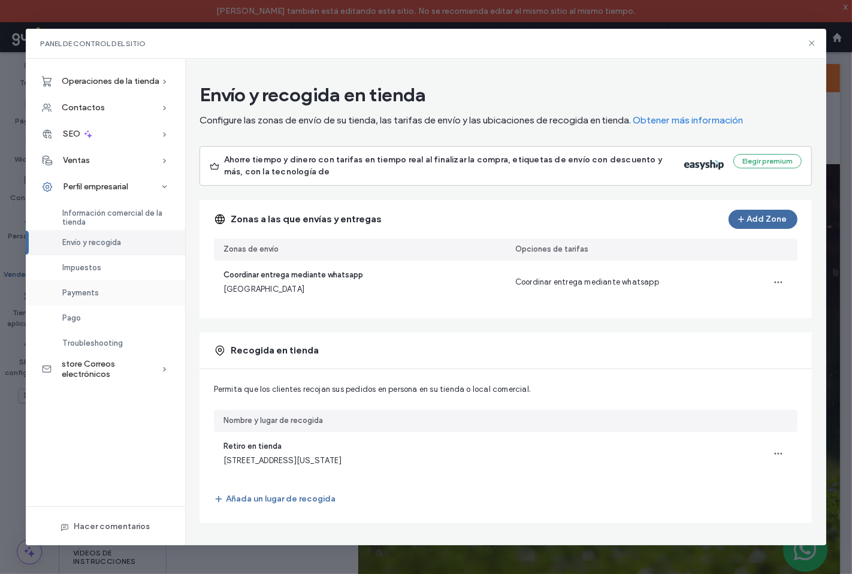
click at [87, 290] on span "Payments" at bounding box center [80, 292] width 37 height 9
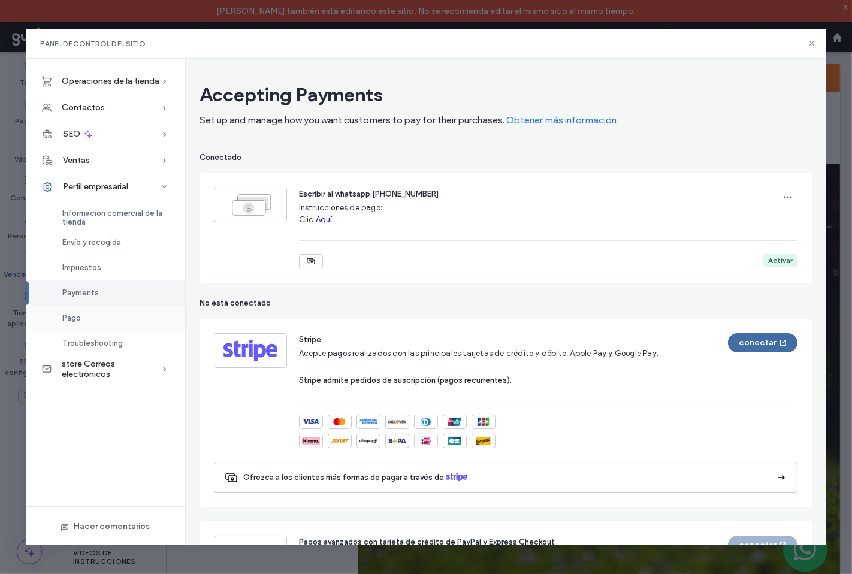
click at [72, 321] on span "Pago" at bounding box center [71, 317] width 19 height 9
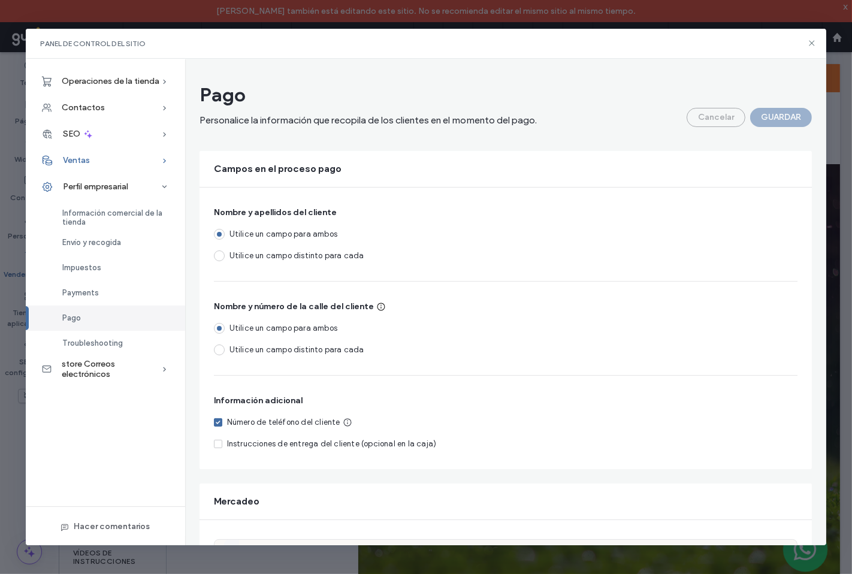
click at [93, 166] on div "Ventas" at bounding box center [105, 160] width 159 height 26
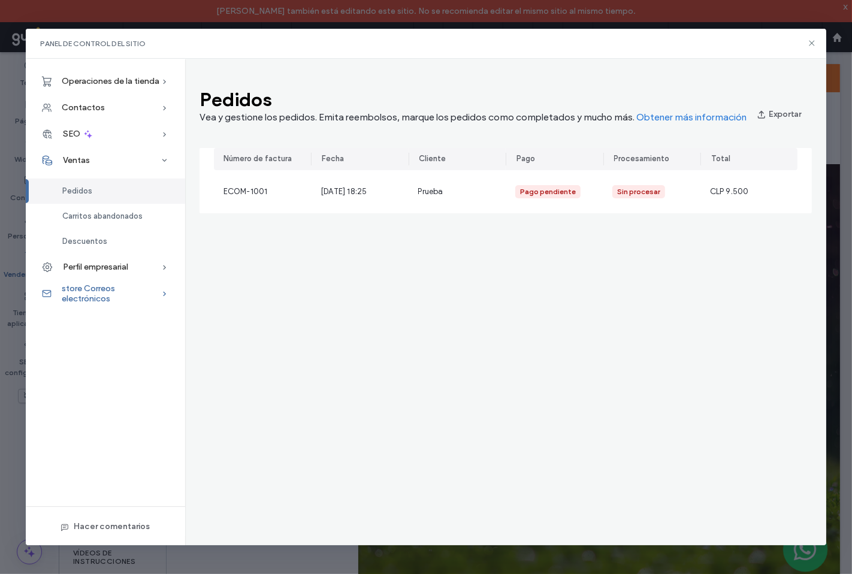
click at [127, 298] on span "store Correos electrónicos" at bounding box center [111, 293] width 99 height 20
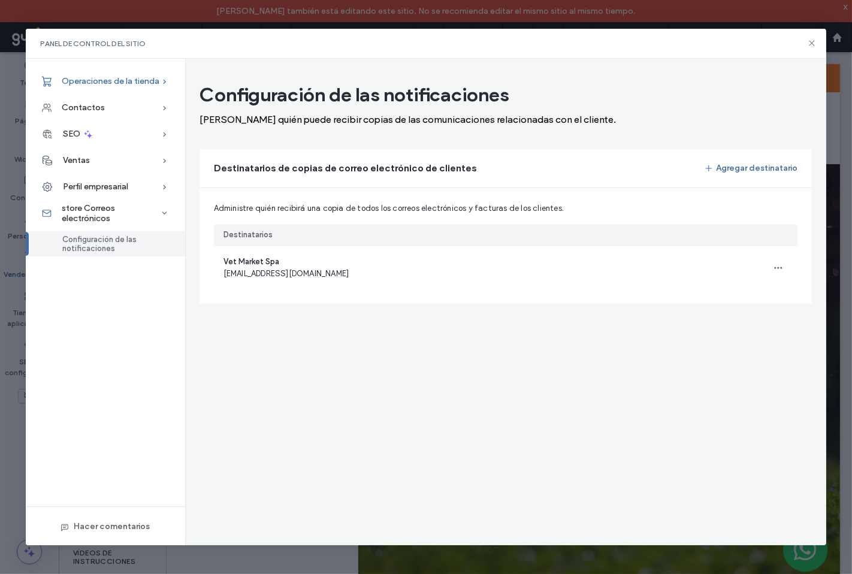
click at [135, 81] on span "Operaciones de la tienda" at bounding box center [111, 81] width 98 height 10
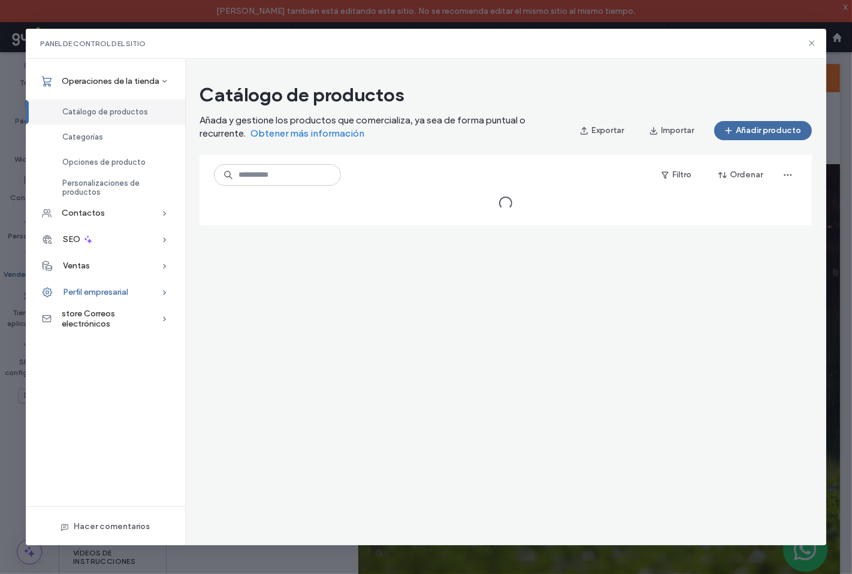
click at [137, 287] on div "Perfil empresarial" at bounding box center [105, 292] width 159 height 26
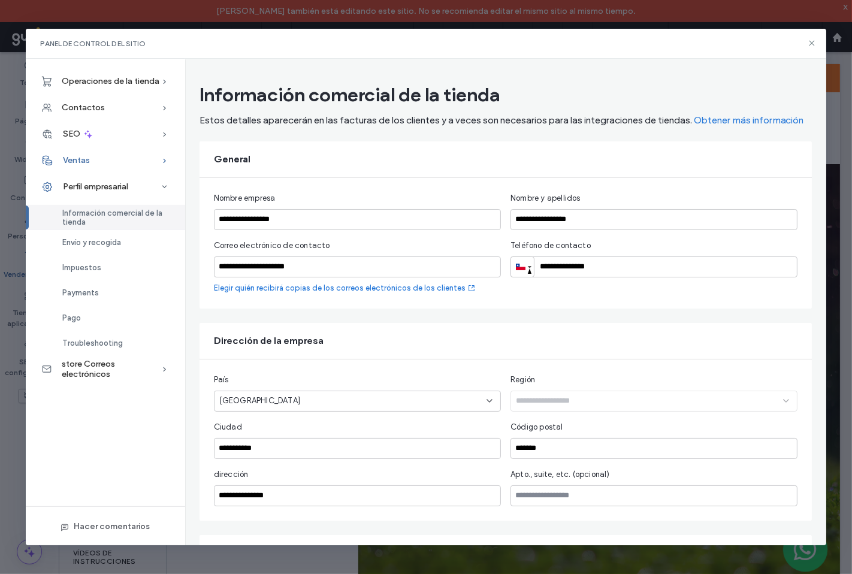
click at [128, 158] on div "Ventas" at bounding box center [105, 160] width 159 height 26
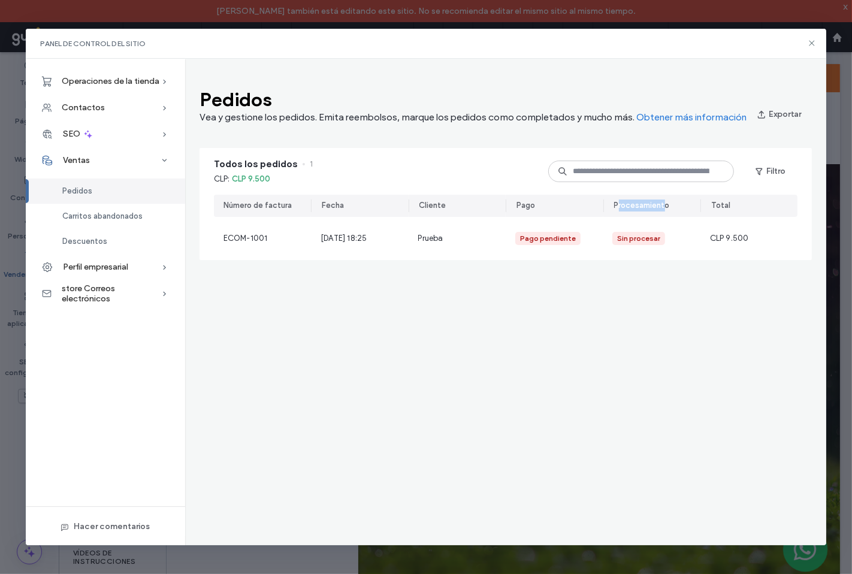
drag, startPoint x: 641, startPoint y: 216, endPoint x: 667, endPoint y: 219, distance: 25.9
click at [665, 211] on div "Procesamiento" at bounding box center [642, 205] width 56 height 12
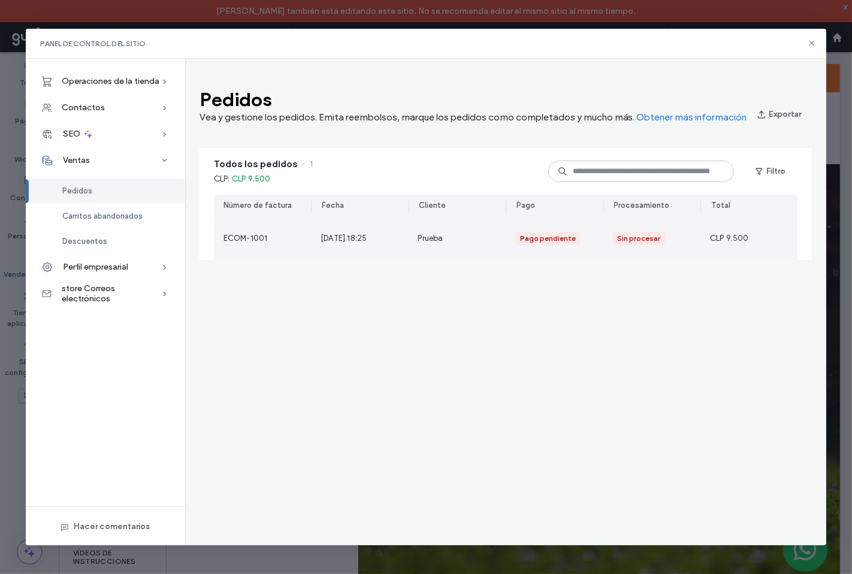
click at [340, 244] on span "18 ago 2025, 18:25" at bounding box center [343, 238] width 46 height 12
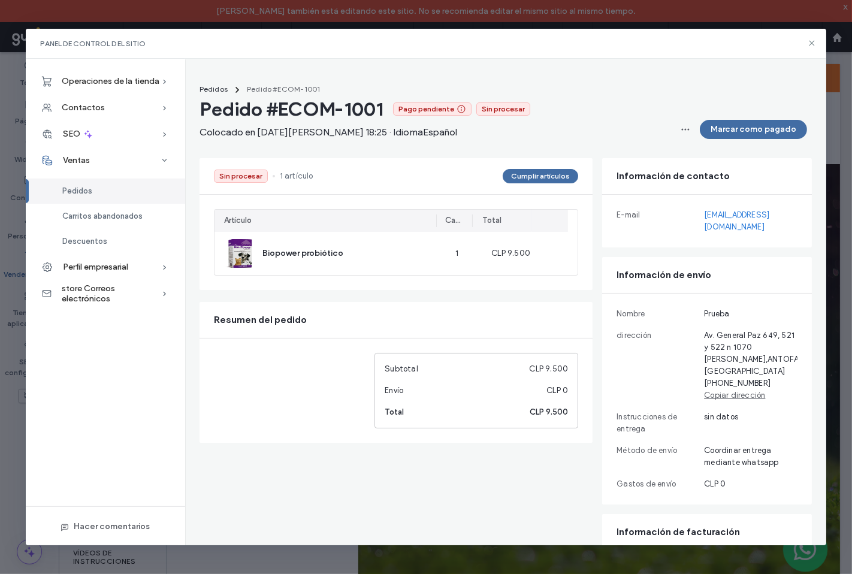
click at [111, 187] on div "Pedidos" at bounding box center [105, 190] width 159 height 25
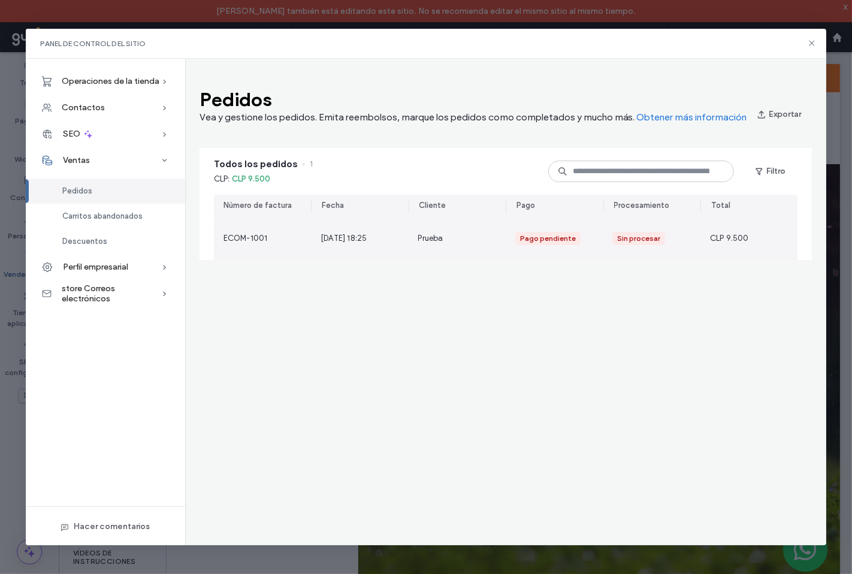
click at [346, 244] on span "18 ago 2025, 18:25" at bounding box center [343, 238] width 46 height 12
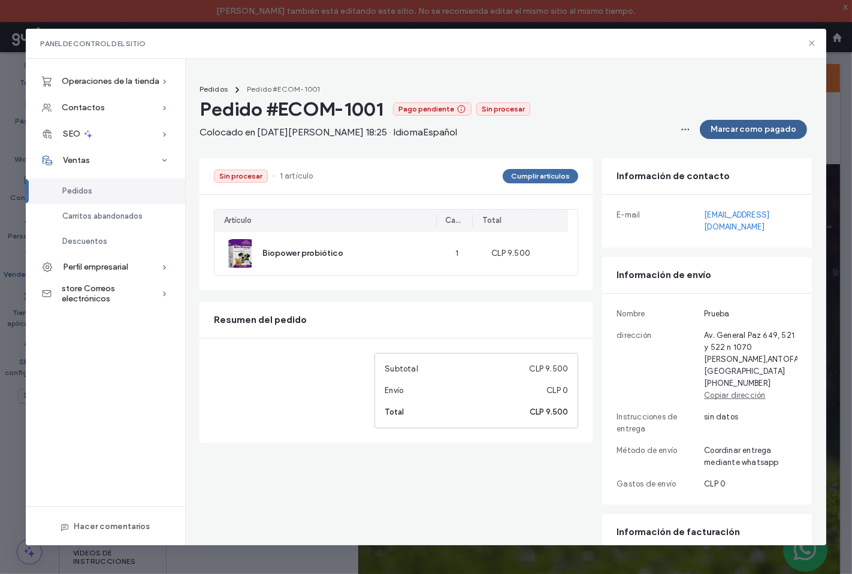
click at [745, 128] on button "Marcar como pagado" at bounding box center [753, 129] width 107 height 19
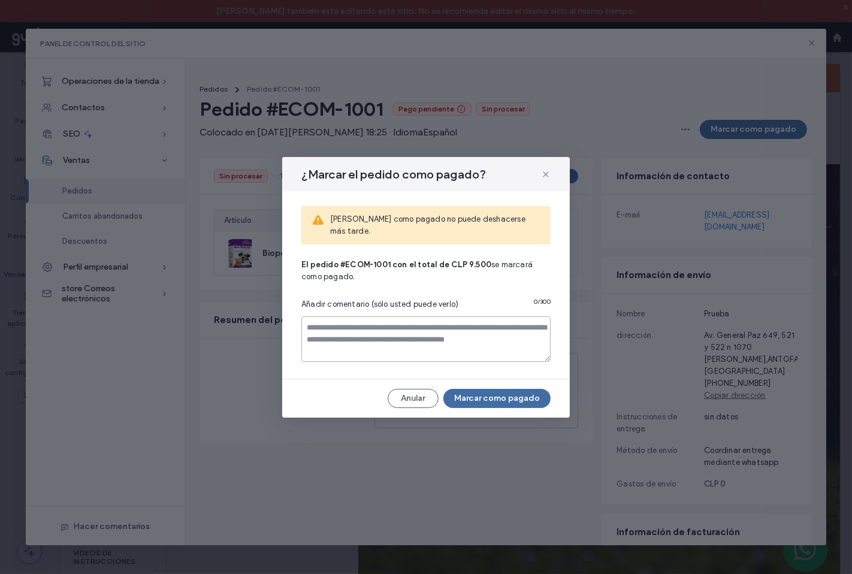
click at [474, 322] on textarea at bounding box center [425, 339] width 249 height 46
drag, startPoint x: 310, startPoint y: 326, endPoint x: 422, endPoint y: 331, distance: 111.5
click at [420, 331] on textarea at bounding box center [425, 339] width 249 height 46
click at [422, 340] on textarea at bounding box center [425, 339] width 249 height 46
drag, startPoint x: 308, startPoint y: 320, endPoint x: 322, endPoint y: 342, distance: 26.4
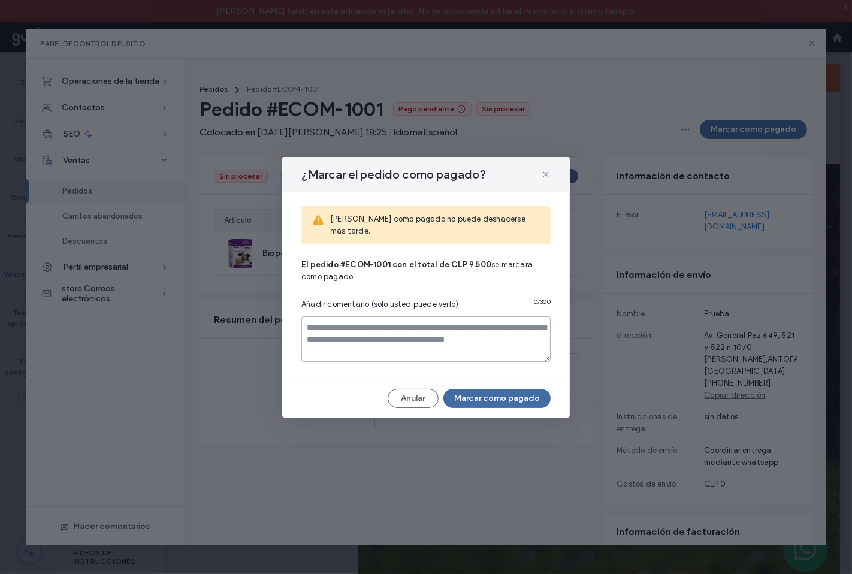
click at [320, 344] on textarea at bounding box center [425, 339] width 249 height 46
click at [487, 393] on button "Marcar como pagado" at bounding box center [496, 398] width 107 height 19
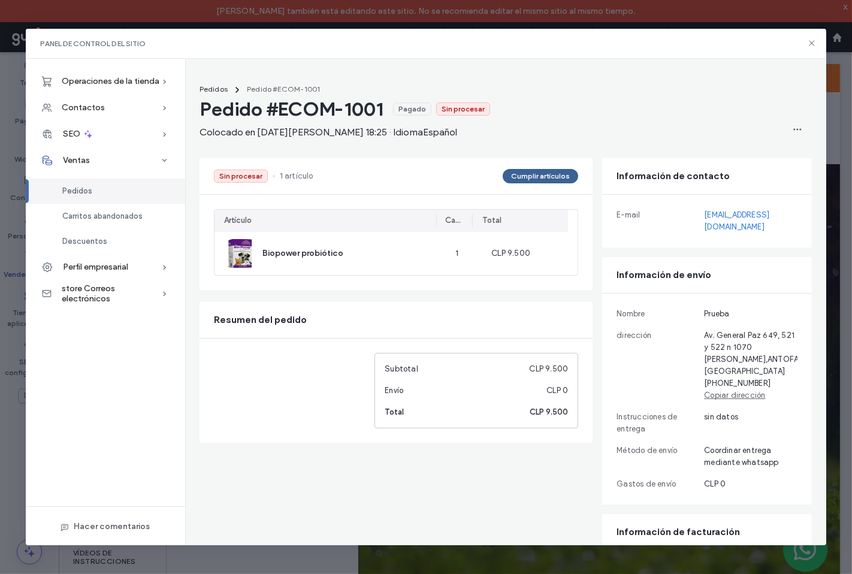
click at [525, 178] on button "Cumplir artículos" at bounding box center [539, 176] width 75 height 14
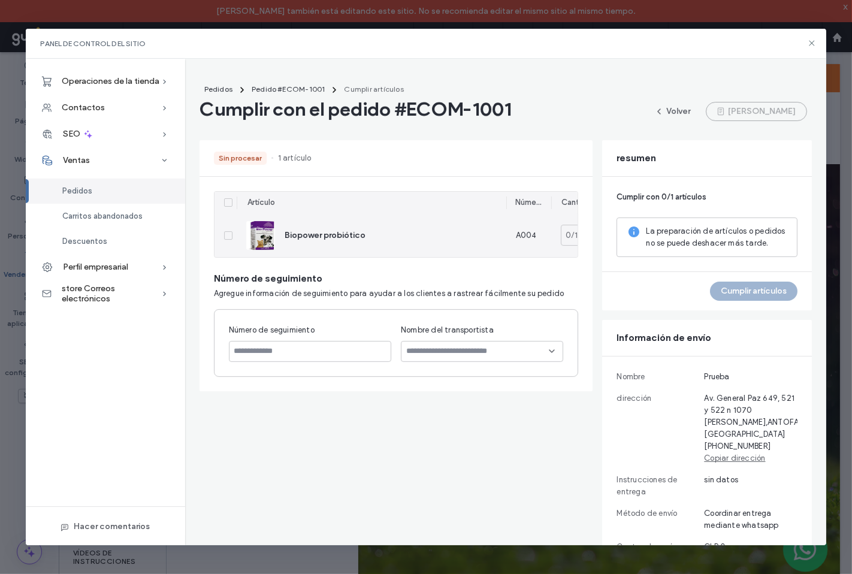
click at [226, 236] on icon at bounding box center [228, 236] width 5 height 4
type input "*"
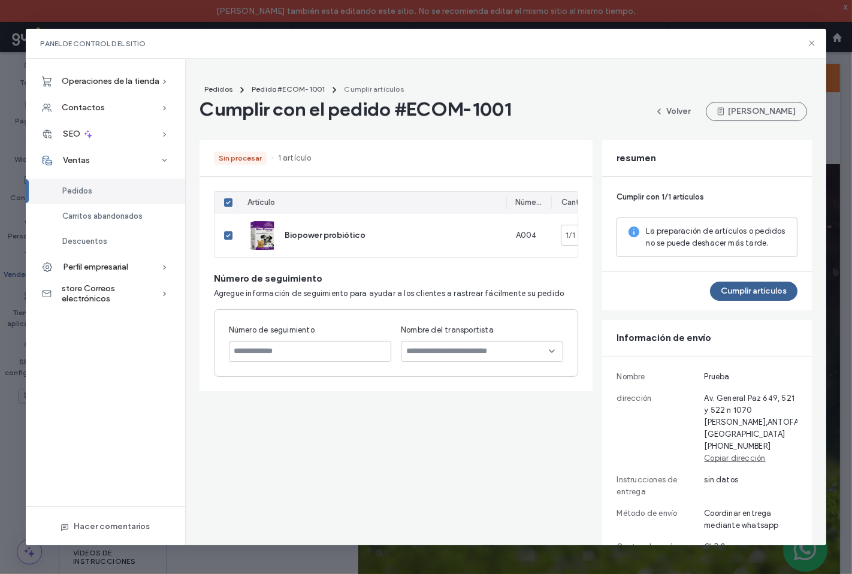
click at [746, 290] on button "Cumplir artículos" at bounding box center [753, 290] width 87 height 19
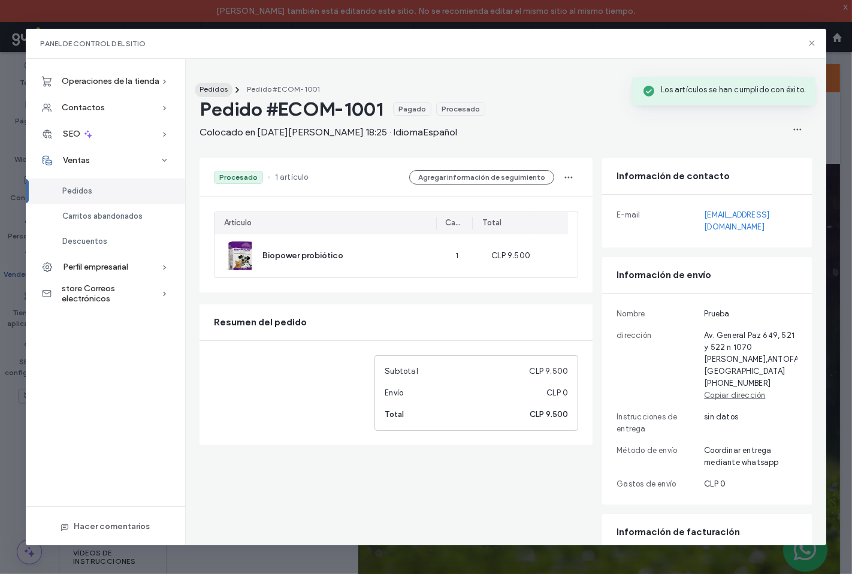
click at [220, 86] on span "Pedidos" at bounding box center [213, 88] width 28 height 9
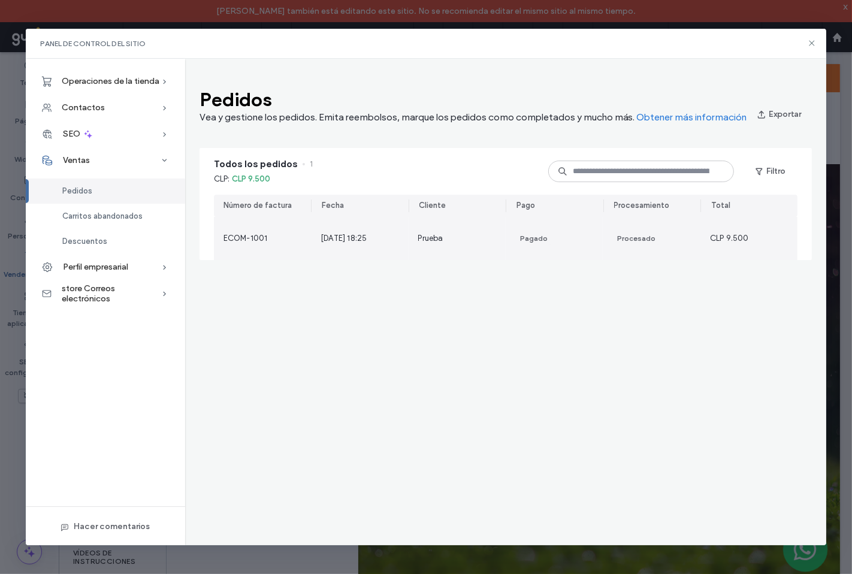
click at [343, 244] on span "18 ago 2025, 18:25" at bounding box center [343, 238] width 46 height 12
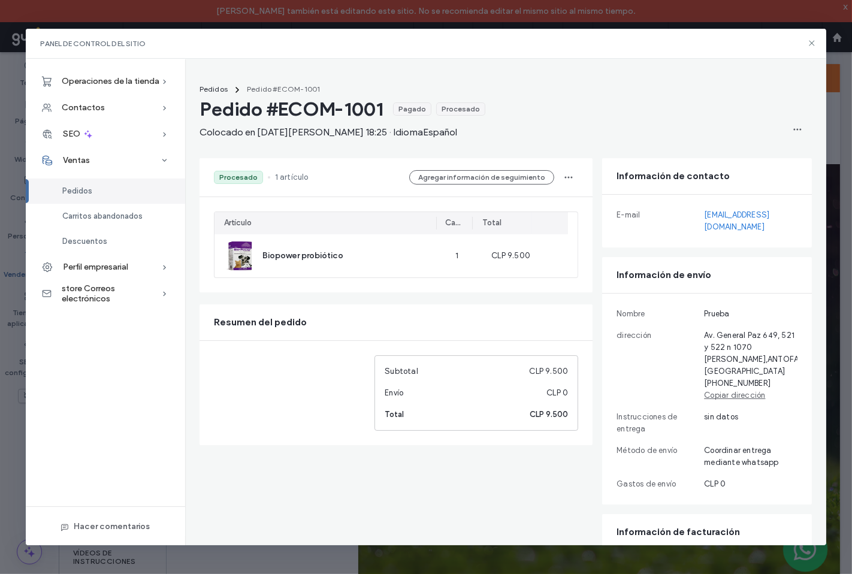
scroll to position [66, 0]
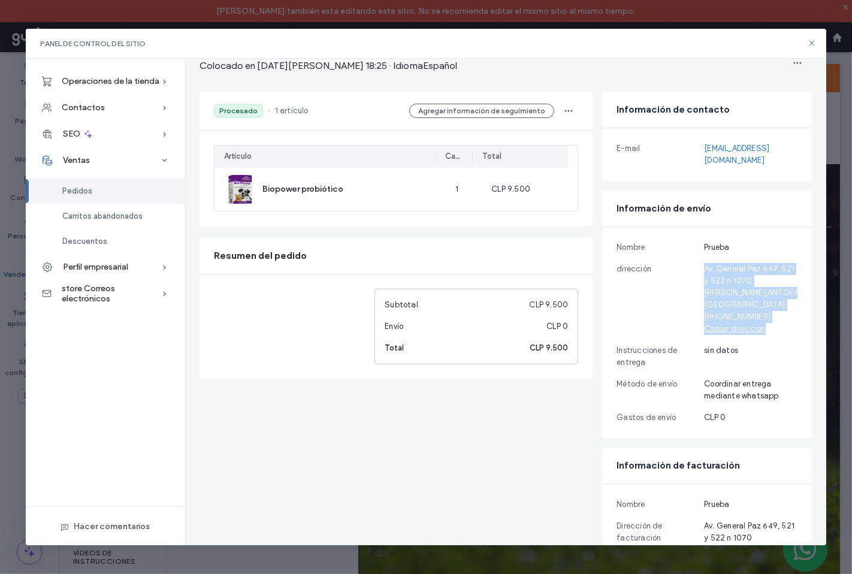
drag, startPoint x: 695, startPoint y: 258, endPoint x: 770, endPoint y: 322, distance: 98.2
click at [758, 333] on div "Av. General Paz 649 , 521 y 522 n 1070 Rauch , ANTOFAGASTA 7203 Chile +56 91161…" at bounding box center [750, 299] width 93 height 72
drag, startPoint x: 768, startPoint y: 306, endPoint x: 740, endPoint y: 319, distance: 31.1
click at [767, 306] on div "Av. General Paz 649 , 521 y 522 n 1070 Rauch , ANTOFAGASTA 7203 Chile +56 91161…" at bounding box center [750, 299] width 93 height 72
click at [738, 318] on div "Av. General Paz 649 , 521 y 522 n 1070 Rauch , ANTOFAGASTA 7203 Chile +56 91161…" at bounding box center [750, 299] width 93 height 72
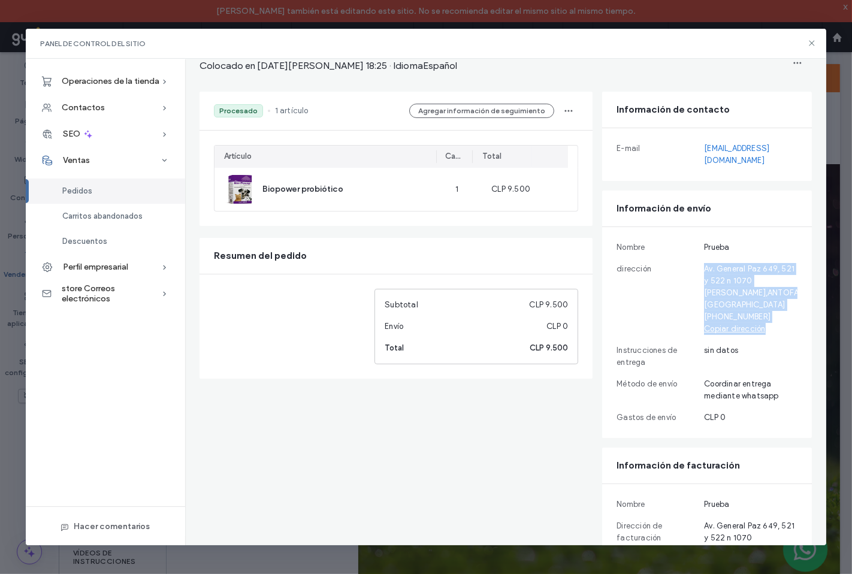
click at [738, 318] on div "Av. General Paz 649 , 521 y 522 n 1070 Rauch , ANTOFAGASTA 7203 Chile +56 91161…" at bounding box center [750, 299] width 93 height 72
click at [738, 320] on div "Av. General Paz 649 , 521 y 522 n 1070 Rauch , ANTOFAGASTA 7203 Chile +56 91161…" at bounding box center [750, 299] width 93 height 72
click at [737, 320] on div "Av. General Paz 649 , 521 y 522 n 1070 Rauch , ANTOFAGASTA 7203 Chile +56 91161…" at bounding box center [750, 299] width 93 height 72
click at [726, 313] on div "Av. General Paz 649 , 521 y 522 n 1070 Rauch , ANTOFAGASTA 7203 Chile +56 91161…" at bounding box center [750, 299] width 93 height 72
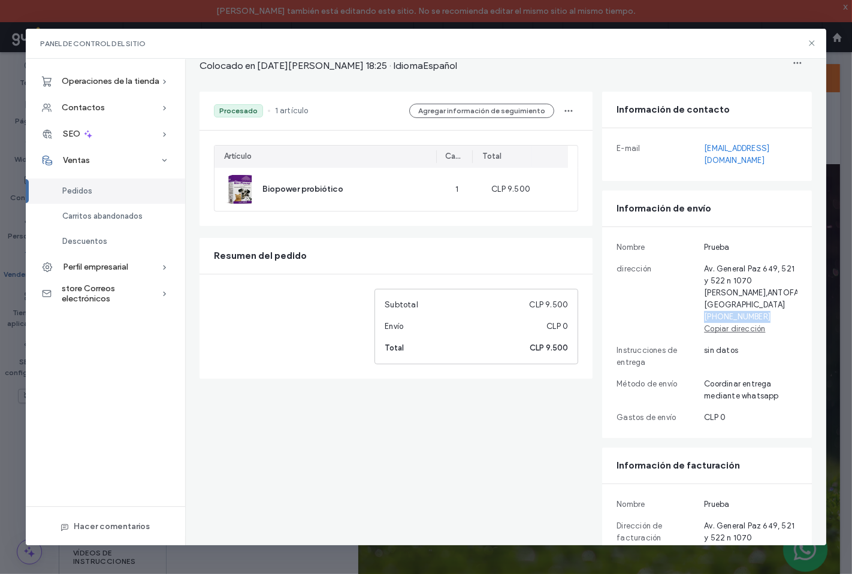
click at [726, 313] on div "Av. General Paz 649 , 521 y 522 n 1070 Rauch , ANTOFAGASTA 7203 Chile +56 91161…" at bounding box center [750, 299] width 93 height 72
click at [725, 316] on div "Av. General Paz 649 , 521 y 522 n 1070 Rauch , ANTOFAGASTA 7203 Chile +56 91161…" at bounding box center [750, 299] width 93 height 72
click at [722, 311] on div "Av. General Paz 649 , 521 y 522 n 1070 Rauch , ANTOFAGASTA 7203 Chile +56 91161…" at bounding box center [750, 299] width 93 height 72
drag, startPoint x: 709, startPoint y: 318, endPoint x: 756, endPoint y: 316, distance: 46.7
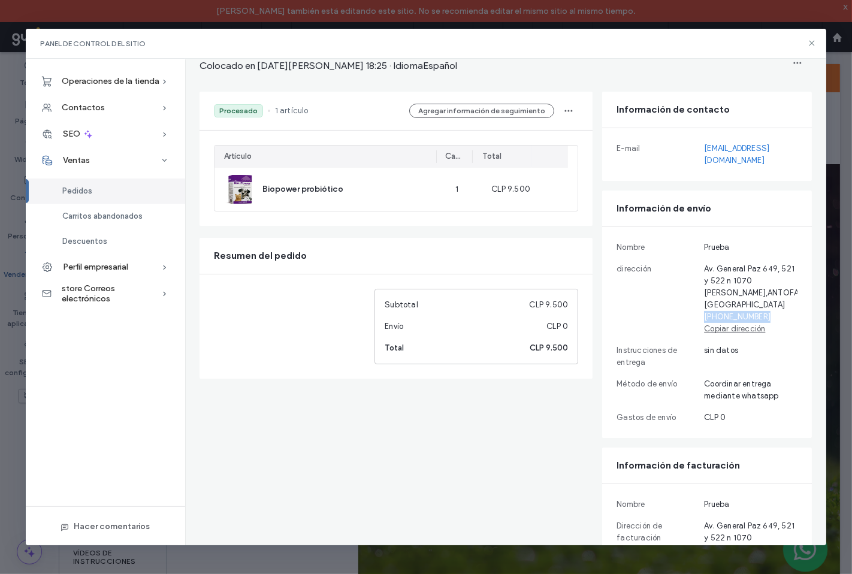
click at [756, 316] on div "Av. General Paz 649 , 521 y 522 n 1070 Rauch , ANTOFAGASTA 7203 Chile +56 91161…" at bounding box center [750, 299] width 93 height 72
click at [732, 308] on div "Av. General Paz 649 , 521 y 522 n 1070 Rauch , ANTOFAGASTA 7203 Chile +56 91161…" at bounding box center [750, 299] width 93 height 72
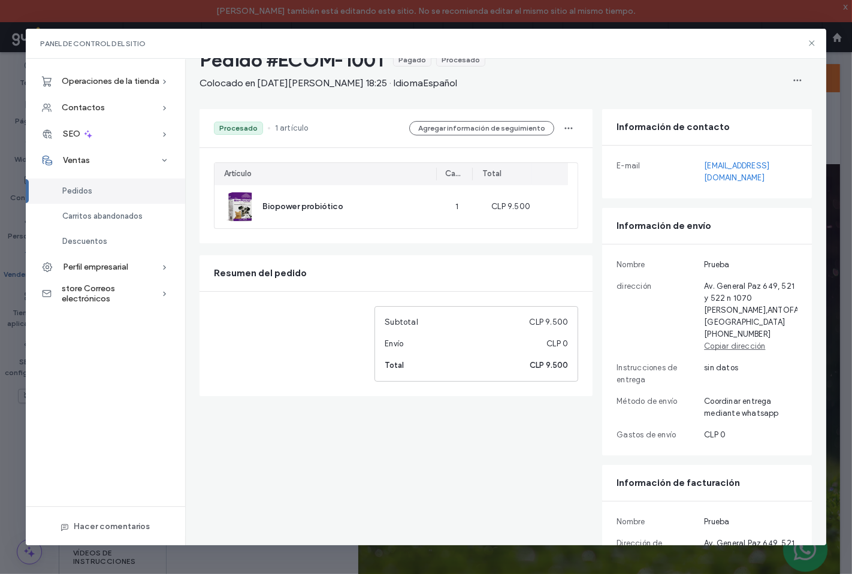
scroll to position [0, 0]
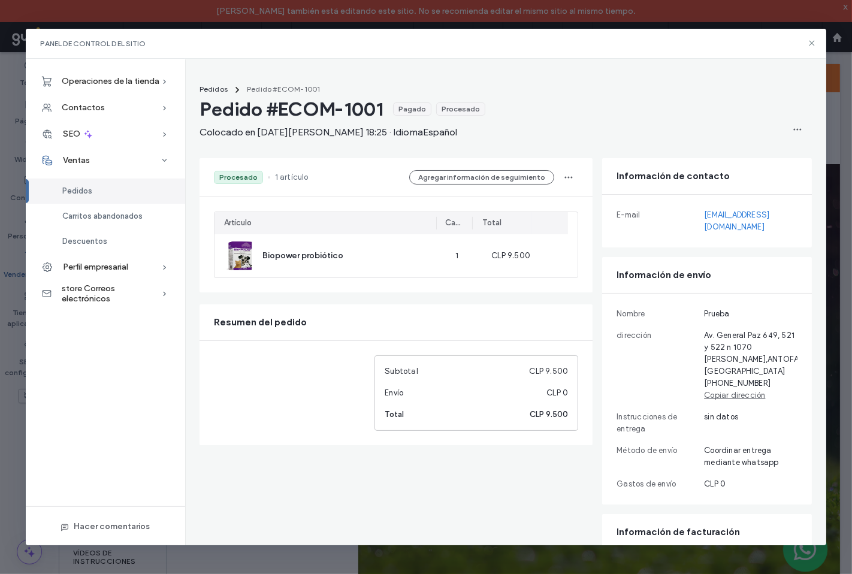
click at [93, 188] on div "Pedidos" at bounding box center [105, 190] width 159 height 25
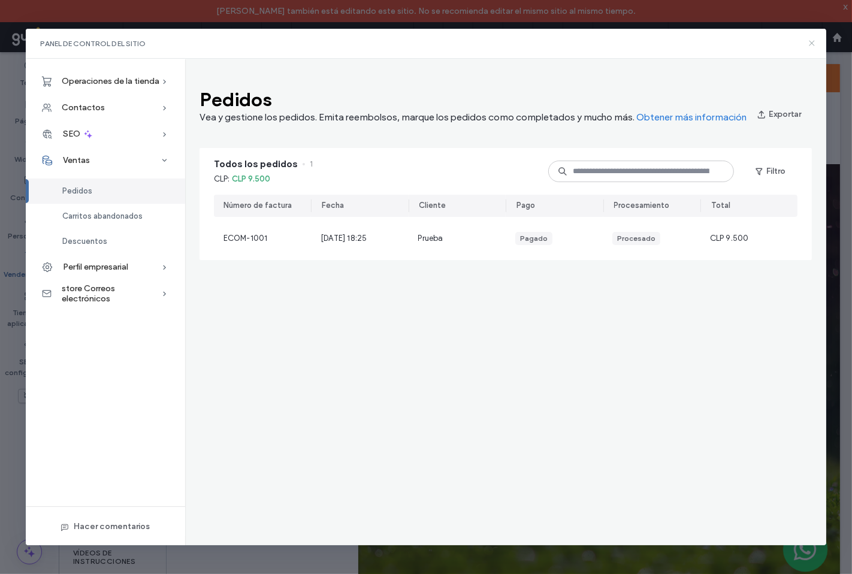
click at [811, 43] on use at bounding box center [811, 43] width 5 height 5
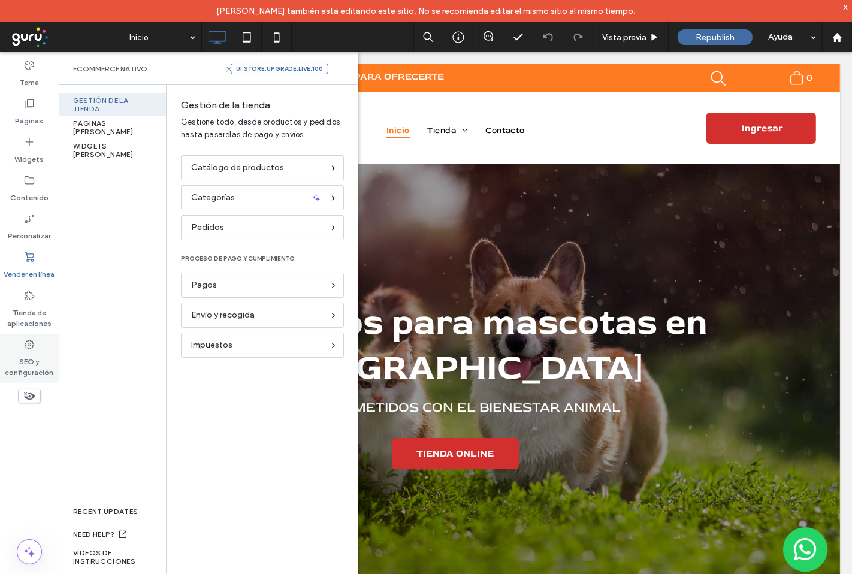
click at [27, 359] on label "SEO y configuración" at bounding box center [29, 364] width 59 height 28
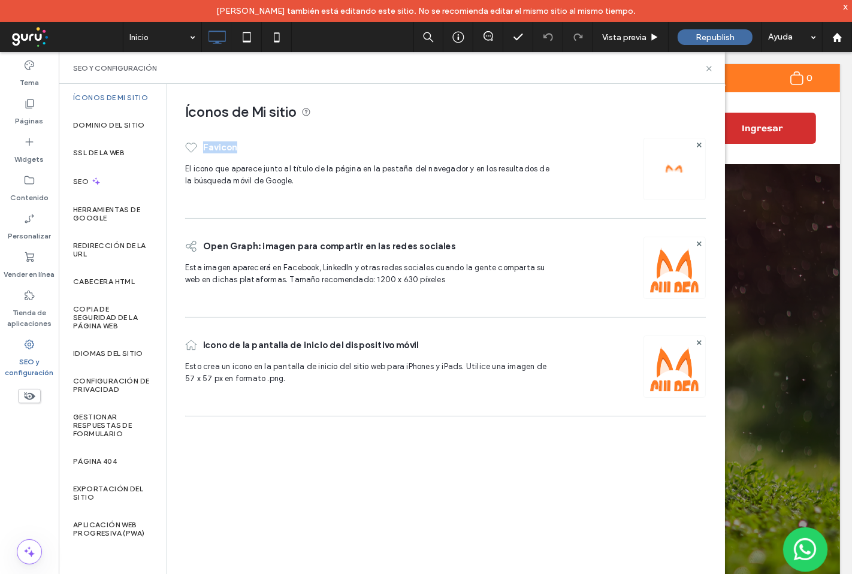
drag, startPoint x: 204, startPoint y: 147, endPoint x: 237, endPoint y: 147, distance: 33.5
click at [237, 147] on div "Favicon" at bounding box center [370, 147] width 370 height 31
click at [83, 178] on label "SEO" at bounding box center [82, 181] width 18 height 8
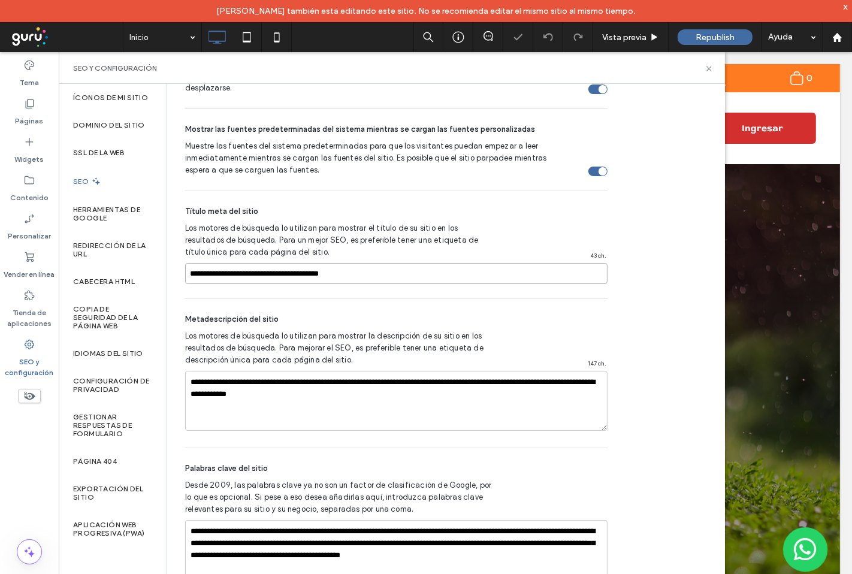
drag, startPoint x: 190, startPoint y: 265, endPoint x: 258, endPoint y: 265, distance: 67.1
click at [258, 265] on input "**********" at bounding box center [396, 273] width 422 height 21
drag, startPoint x: 264, startPoint y: 264, endPoint x: 366, endPoint y: 266, distance: 101.8
click at [366, 264] on input "**********" at bounding box center [396, 273] width 422 height 21
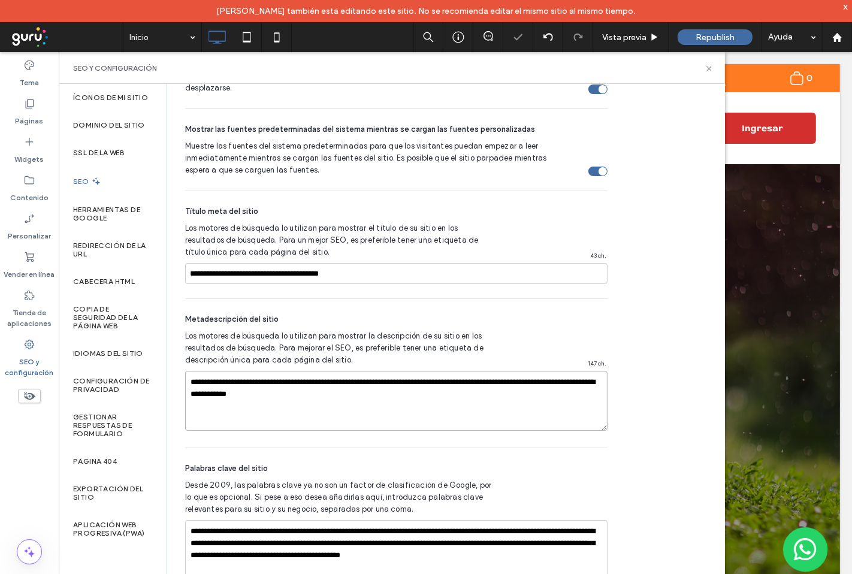
drag, startPoint x: 192, startPoint y: 370, endPoint x: 374, endPoint y: 385, distance: 183.3
click at [374, 385] on textarea "**********" at bounding box center [396, 401] width 422 height 60
drag, startPoint x: 193, startPoint y: 523, endPoint x: 232, endPoint y: 522, distance: 38.9
click at [232, 522] on textarea "**********" at bounding box center [396, 550] width 422 height 60
click at [270, 520] on textarea "**********" at bounding box center [396, 550] width 422 height 60
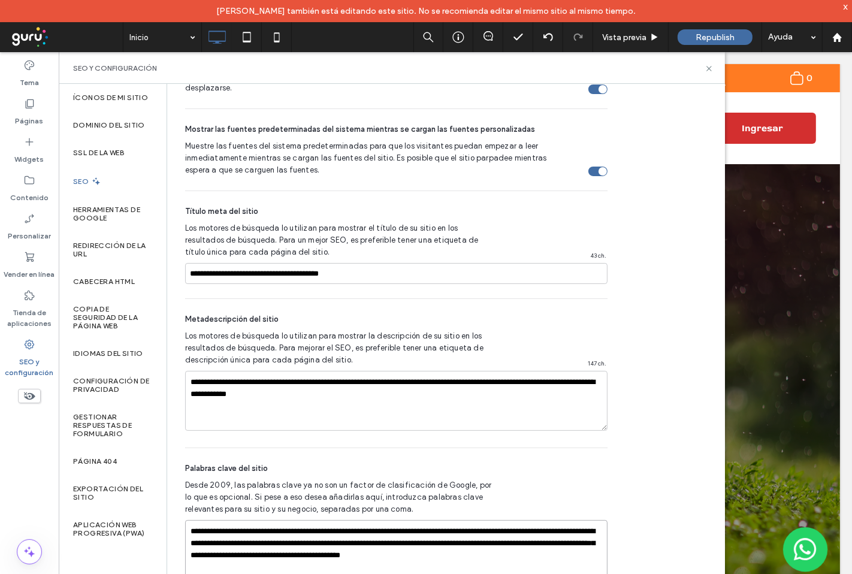
click at [503, 546] on textarea "**********" at bounding box center [396, 550] width 422 height 60
drag, startPoint x: 540, startPoint y: 549, endPoint x: 528, endPoint y: 559, distance: 16.2
click at [540, 551] on textarea "**********" at bounding box center [396, 550] width 422 height 60
click at [468, 545] on textarea "**********" at bounding box center [396, 550] width 422 height 60
drag, startPoint x: 707, startPoint y: 67, endPoint x: 647, endPoint y: 15, distance: 79.4
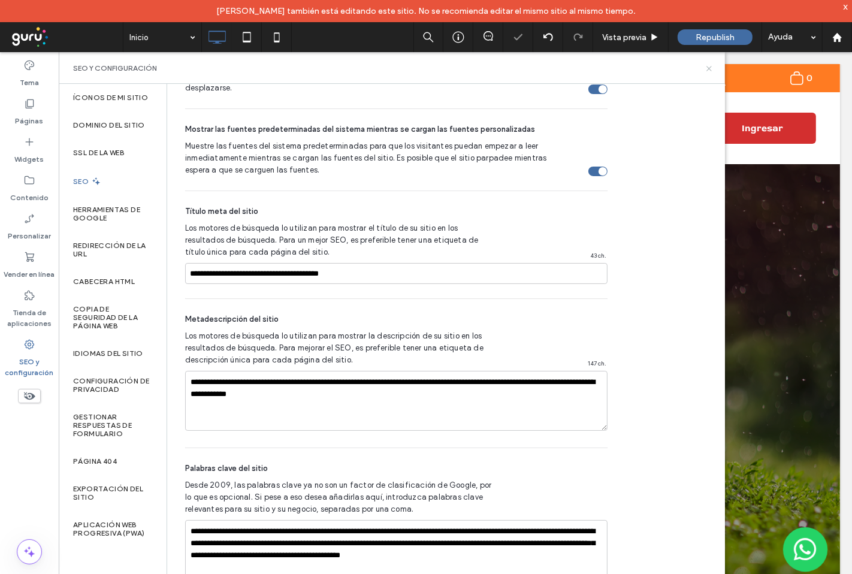
click at [707, 67] on icon at bounding box center [708, 68] width 9 height 9
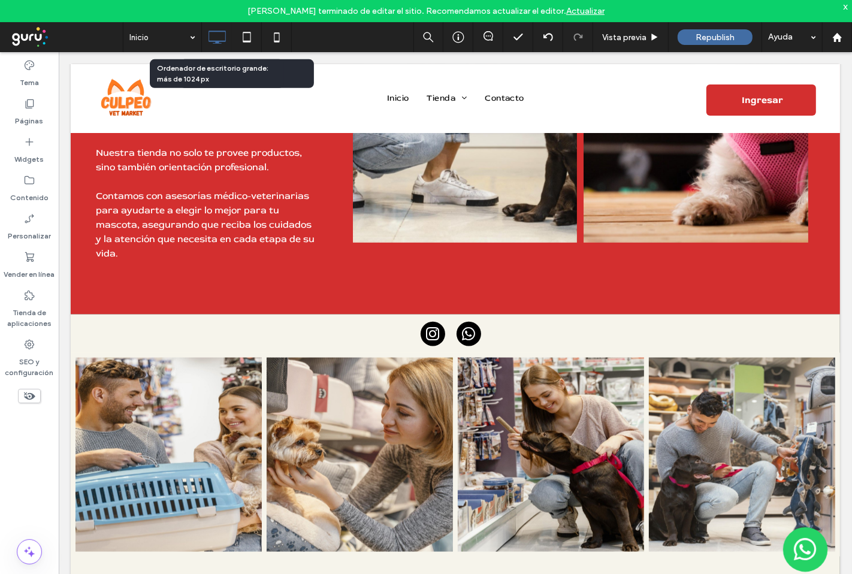
scroll to position [1193, 0]
